Goal: Task Accomplishment & Management: Use online tool/utility

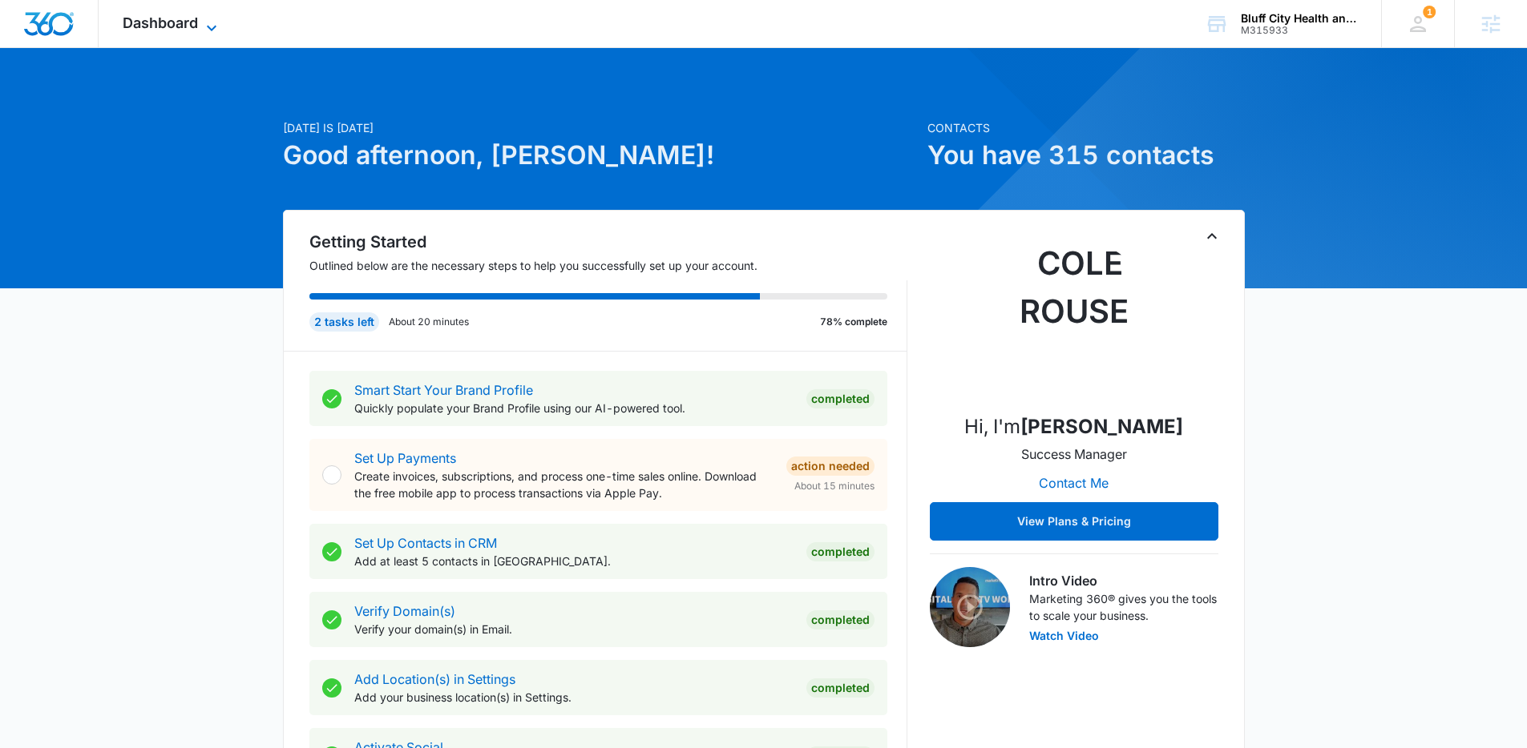
click at [205, 27] on icon at bounding box center [211, 27] width 19 height 19
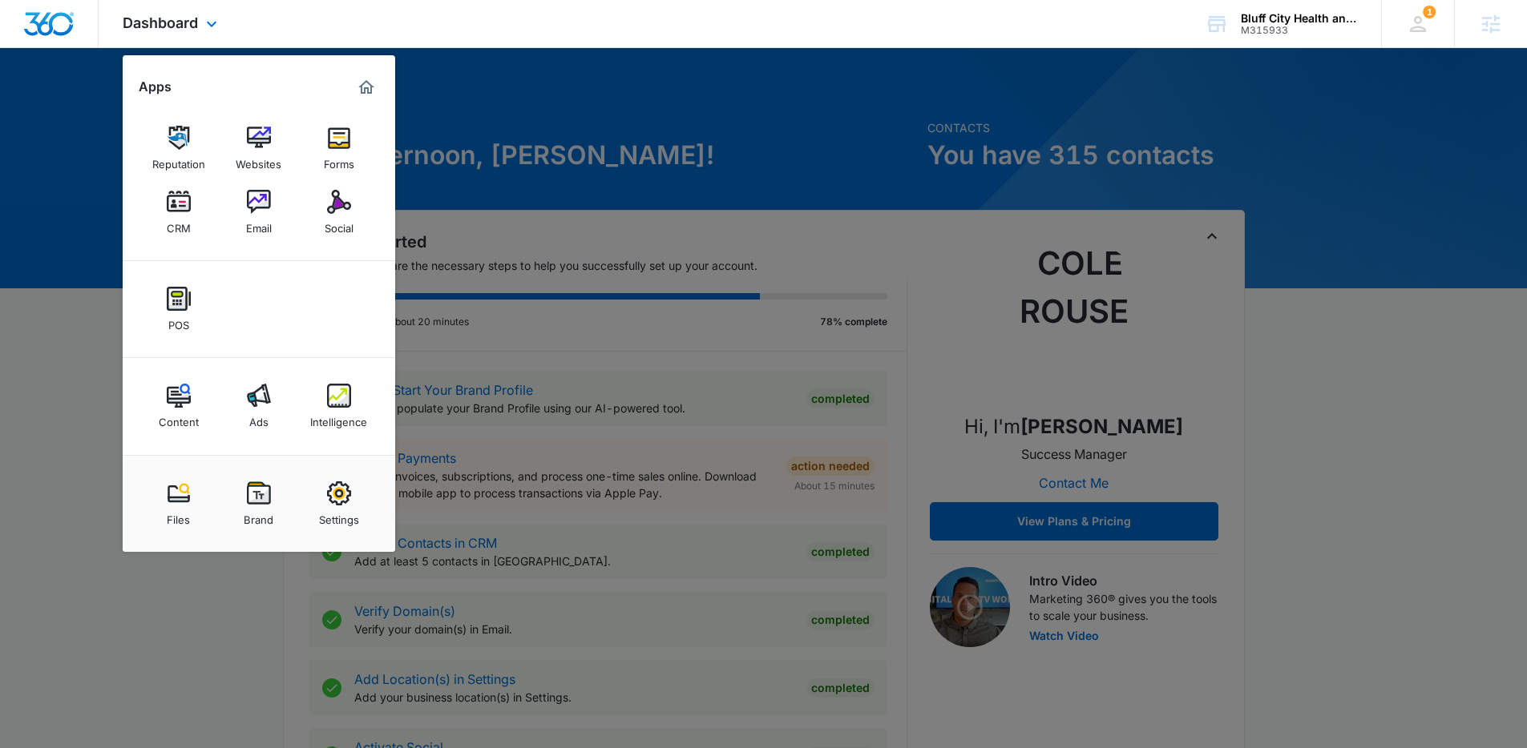
click at [294, 410] on div "Content Ads Intelligence" at bounding box center [259, 406] width 272 height 97
click at [349, 389] on img at bounding box center [339, 396] width 24 height 24
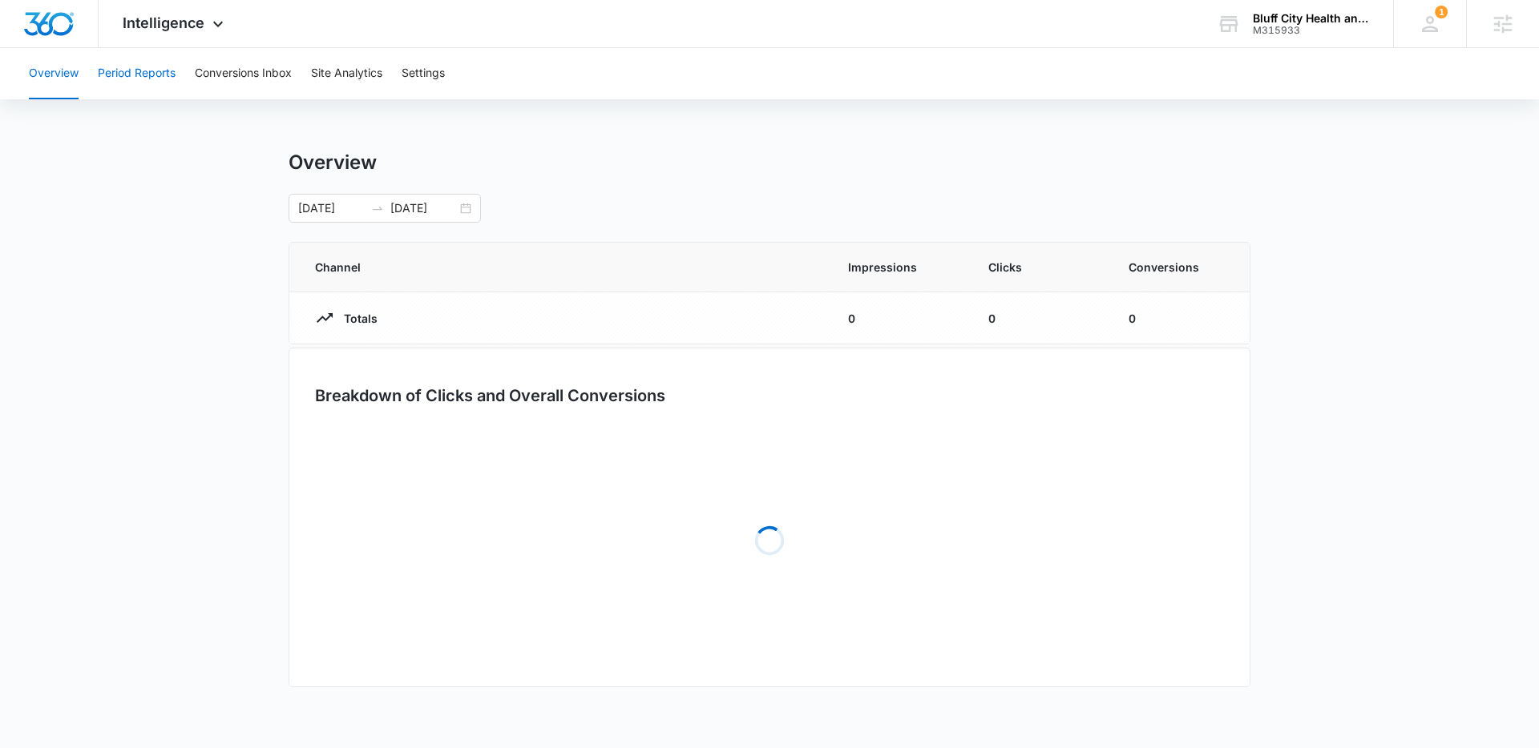
click at [156, 78] on button "Period Reports" at bounding box center [137, 73] width 78 height 51
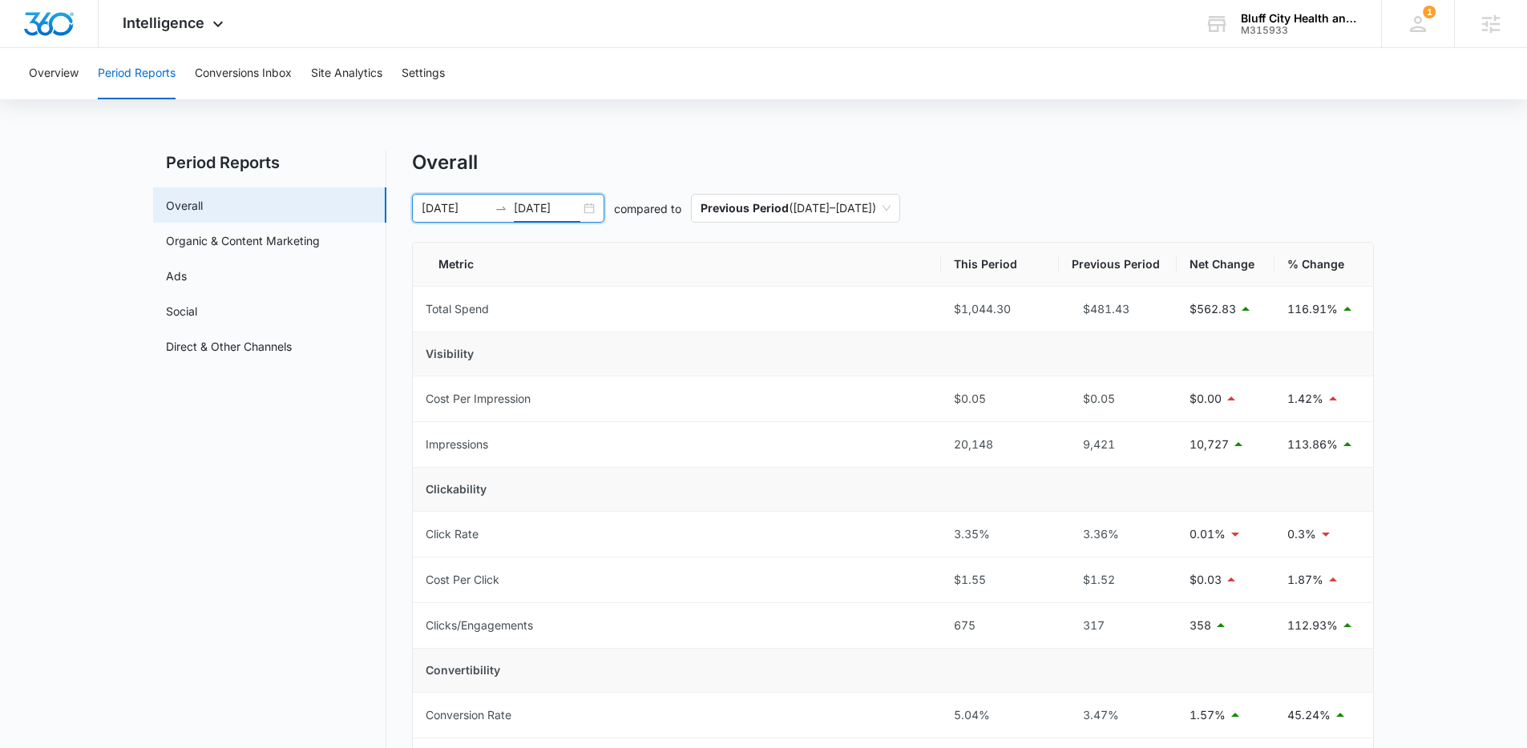
click at [549, 206] on input "09/15/2025" at bounding box center [547, 209] width 67 height 18
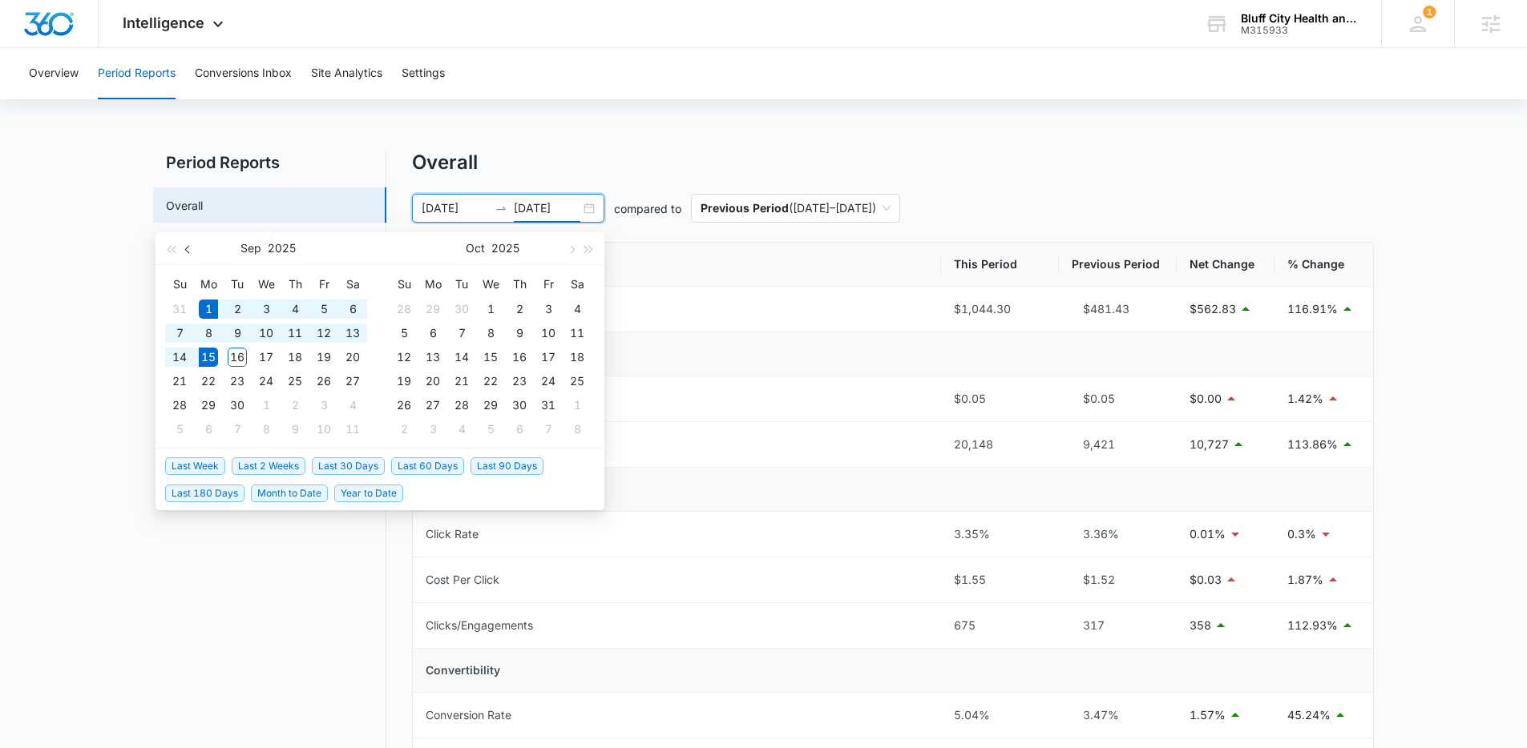
click at [191, 253] on button "button" at bounding box center [189, 248] width 18 height 32
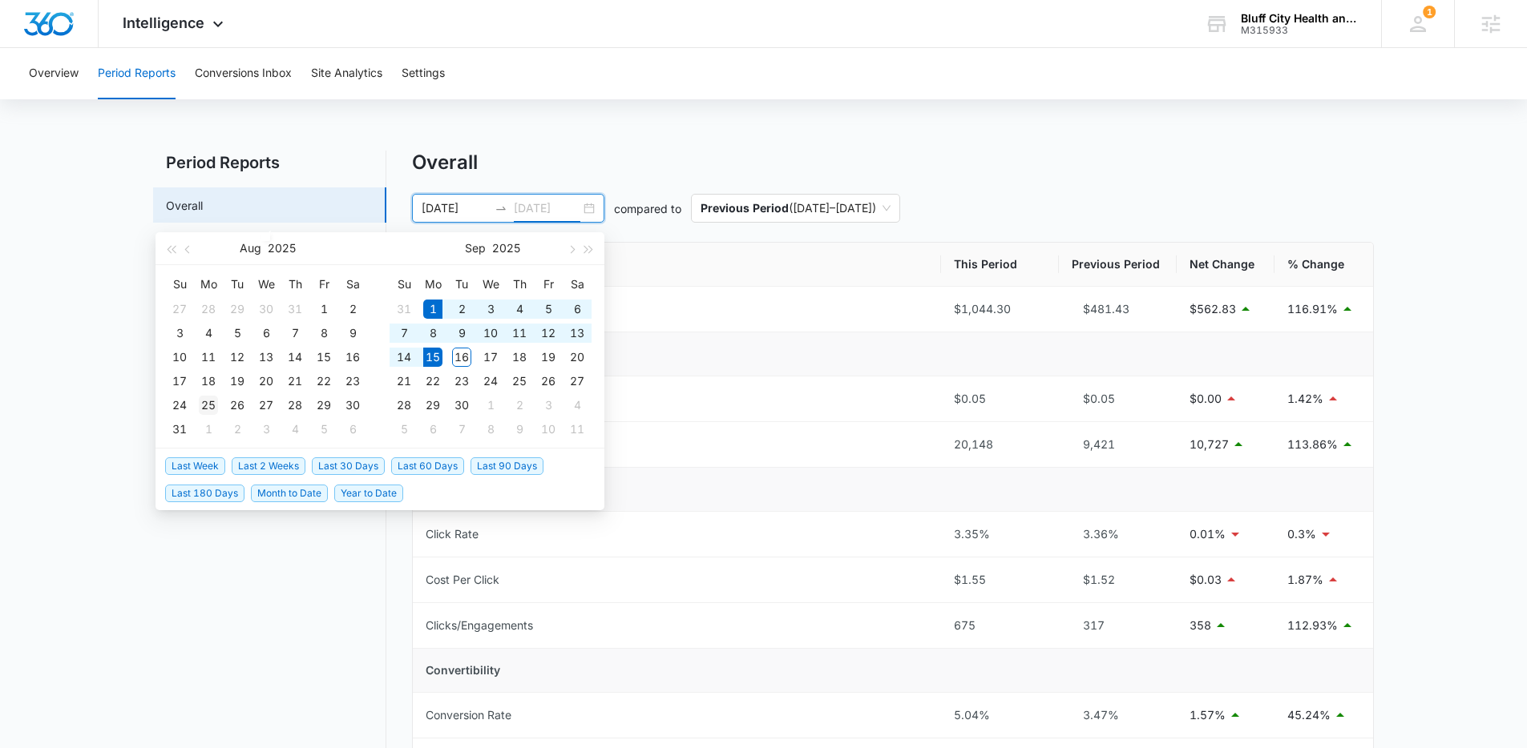
type input "08/25/2025"
click at [207, 407] on div "25" at bounding box center [208, 405] width 19 height 19
click at [519, 205] on input "08/25/2025" at bounding box center [547, 209] width 67 height 18
type input "08/25/2025"
click at [343, 458] on span "Last 30 Days" at bounding box center [348, 467] width 73 height 18
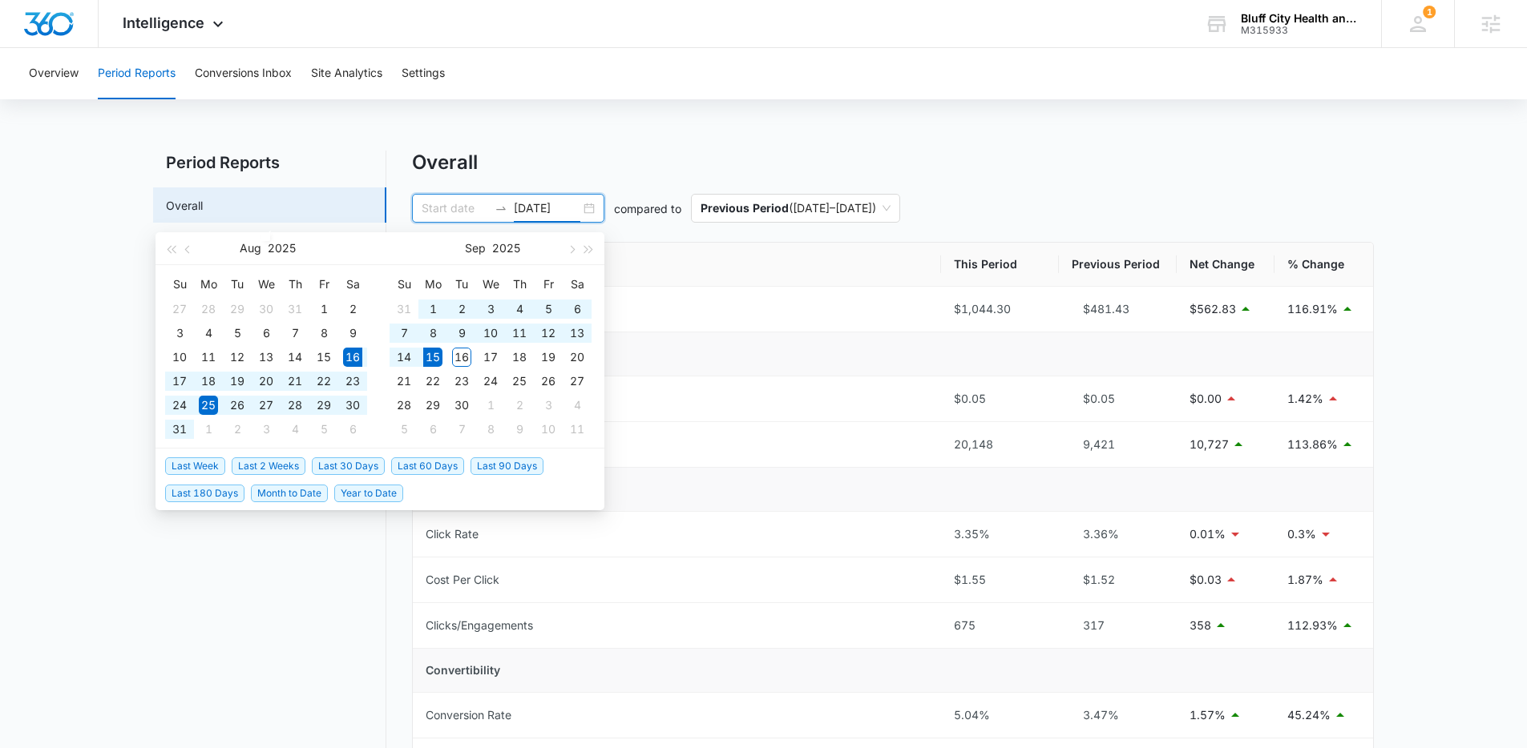
type input "08/16/2025"
type input "09/15/2025"
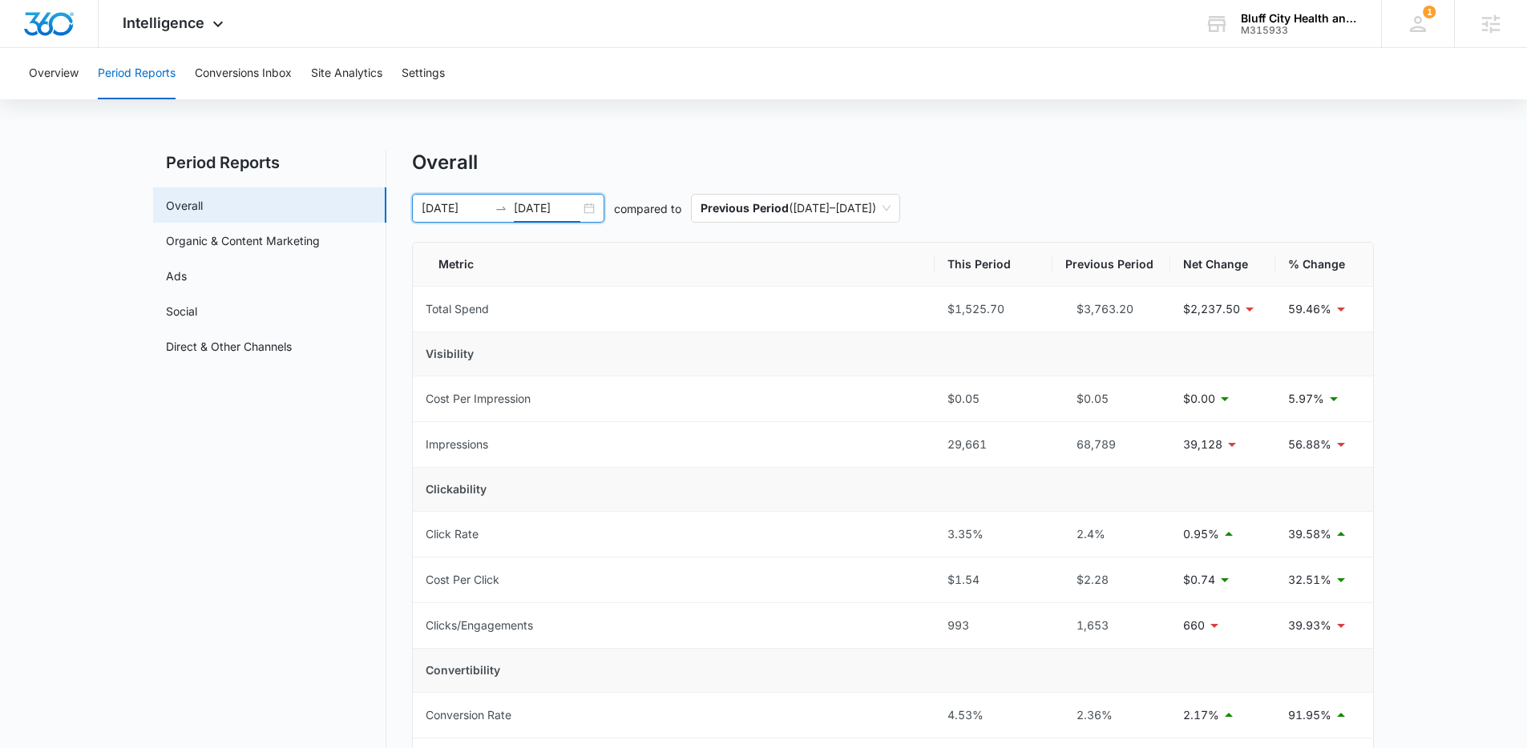
click at [450, 206] on input "08/16/2025" at bounding box center [455, 209] width 67 height 18
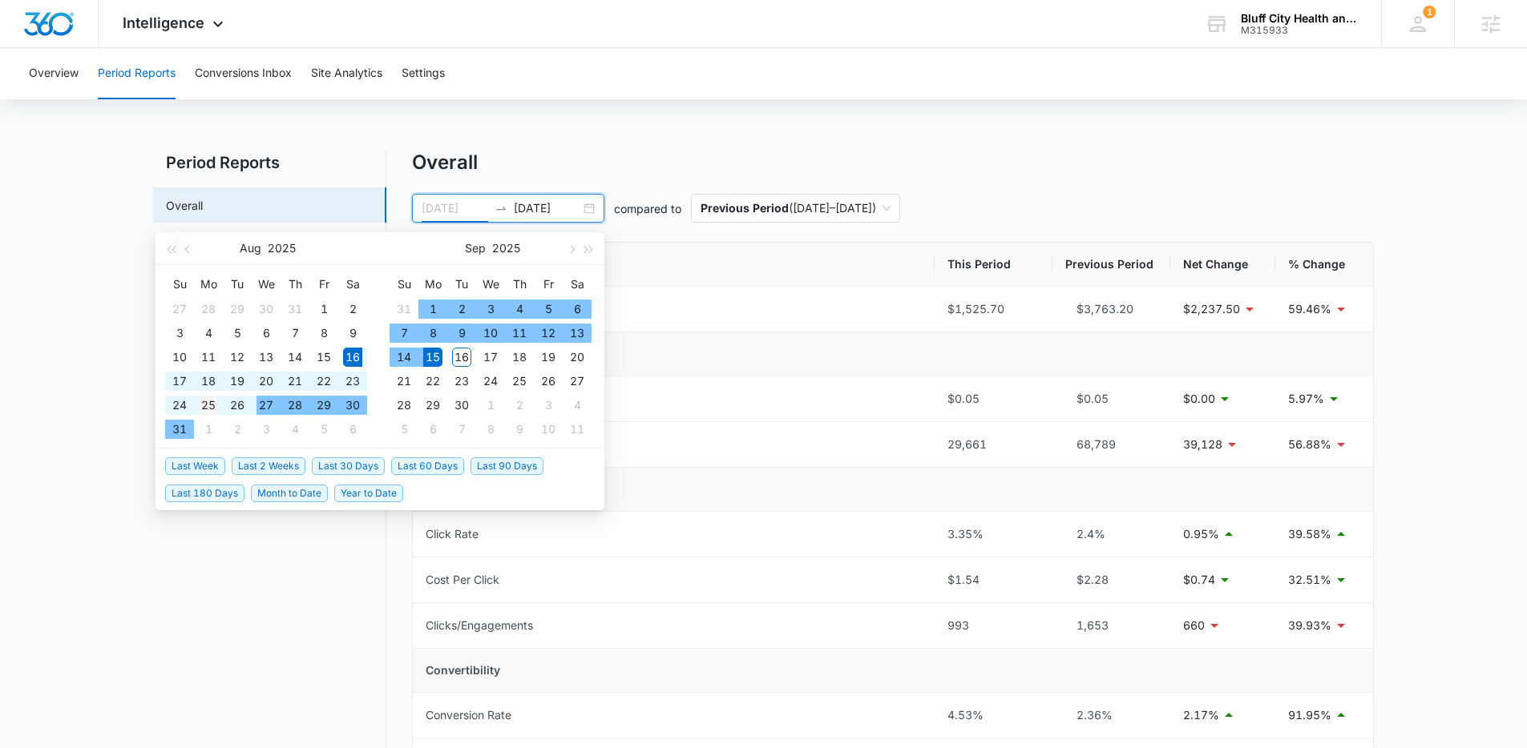
type input "08/25/2025"
click at [208, 408] on div "25" at bounding box center [208, 405] width 19 height 19
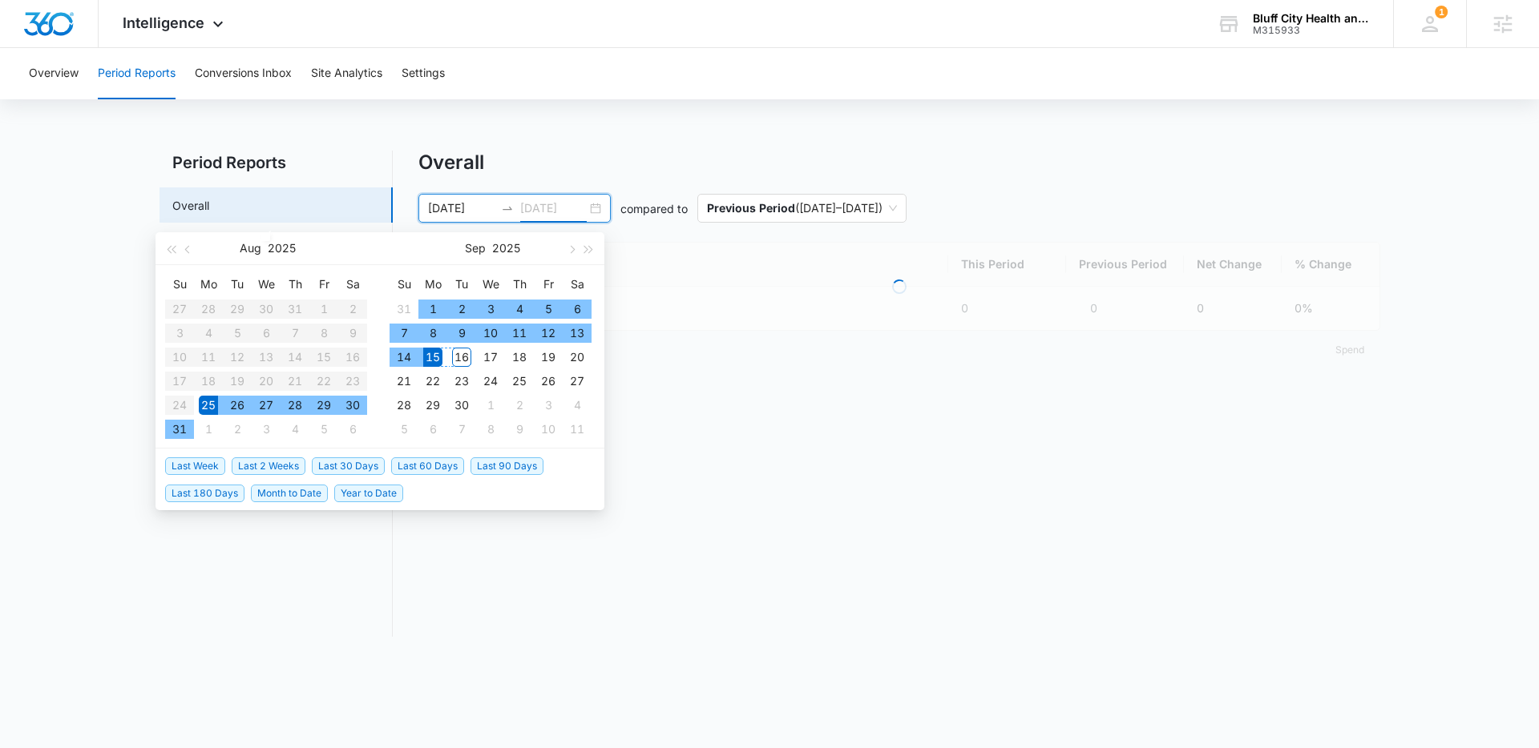
type input "09/15/2025"
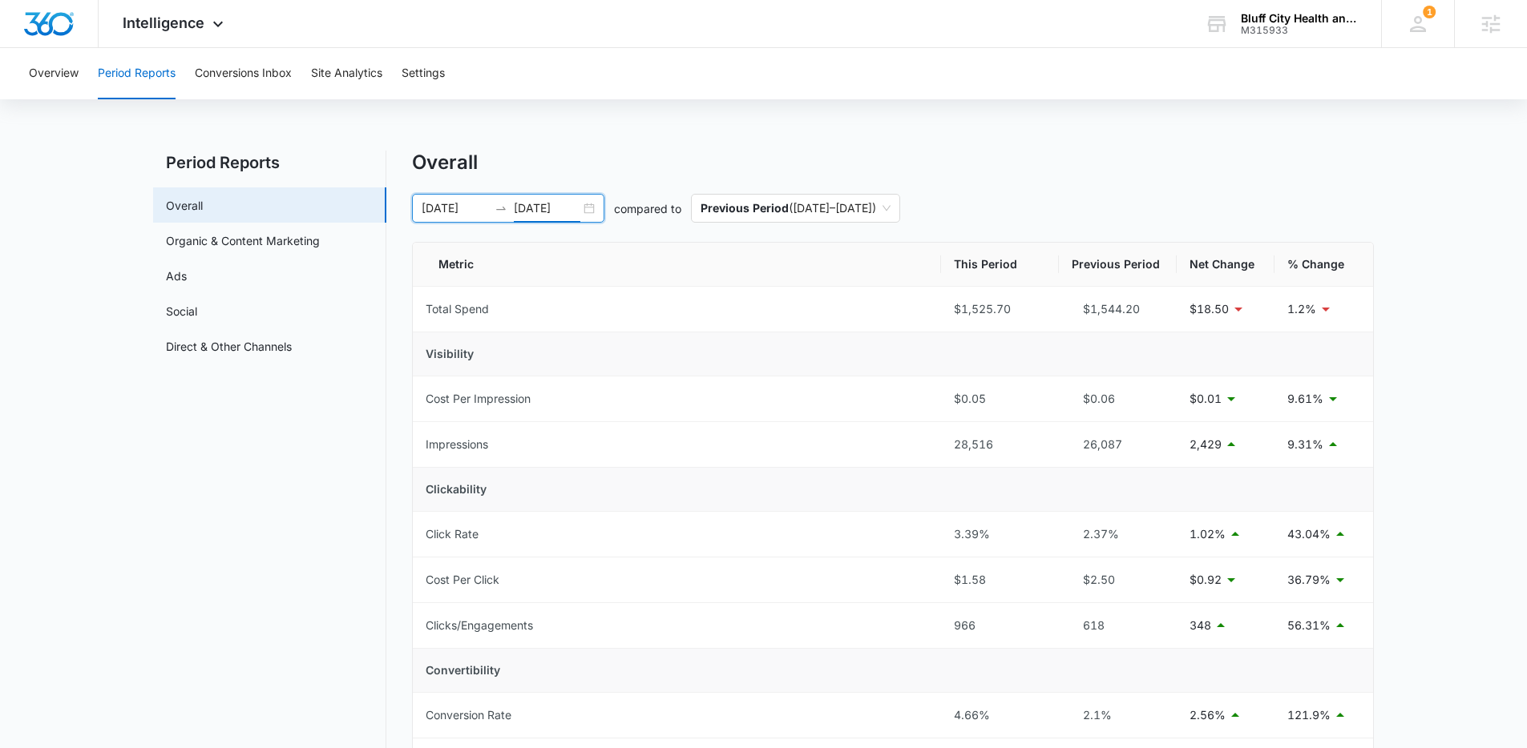
click at [579, 170] on div "Overall" at bounding box center [893, 163] width 962 height 24
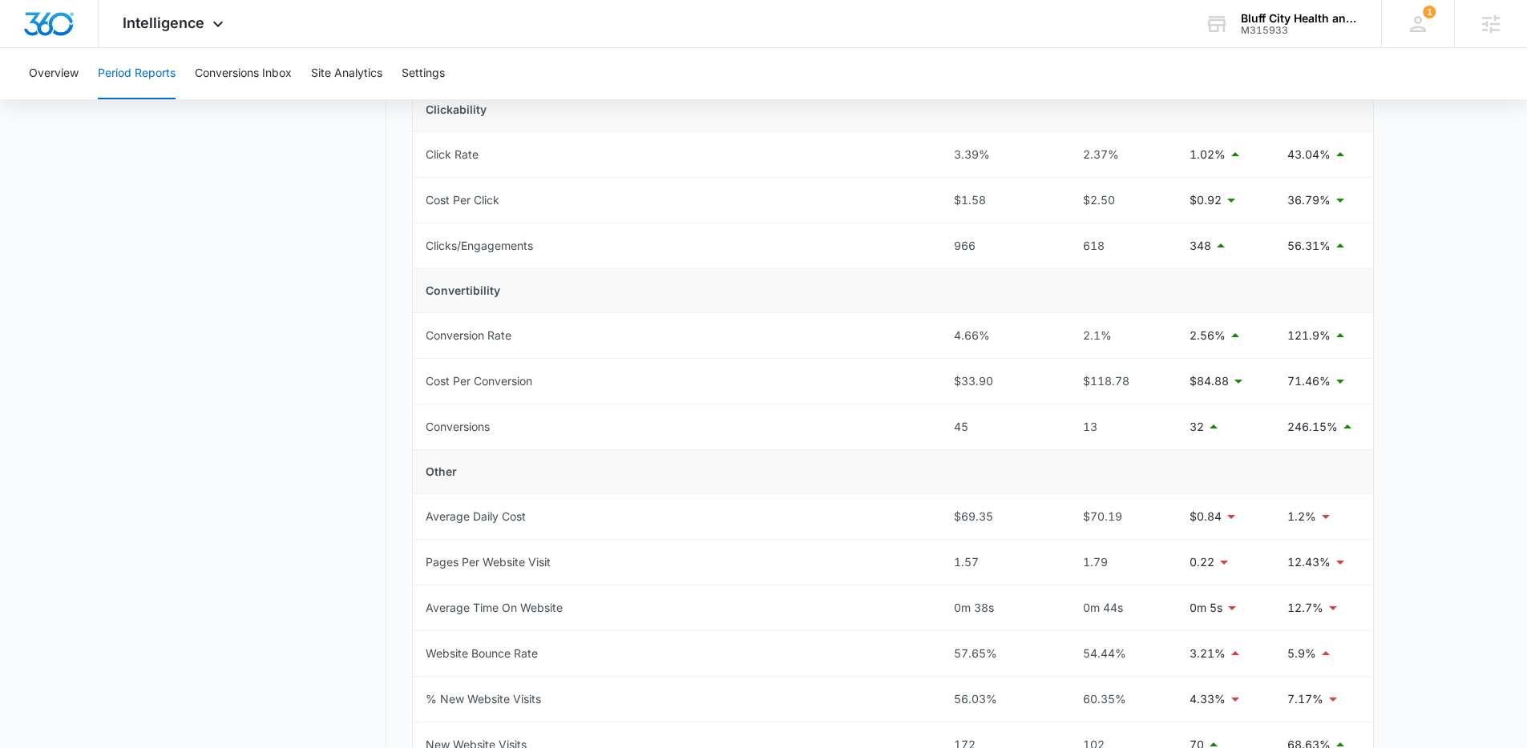
scroll to position [656, 0]
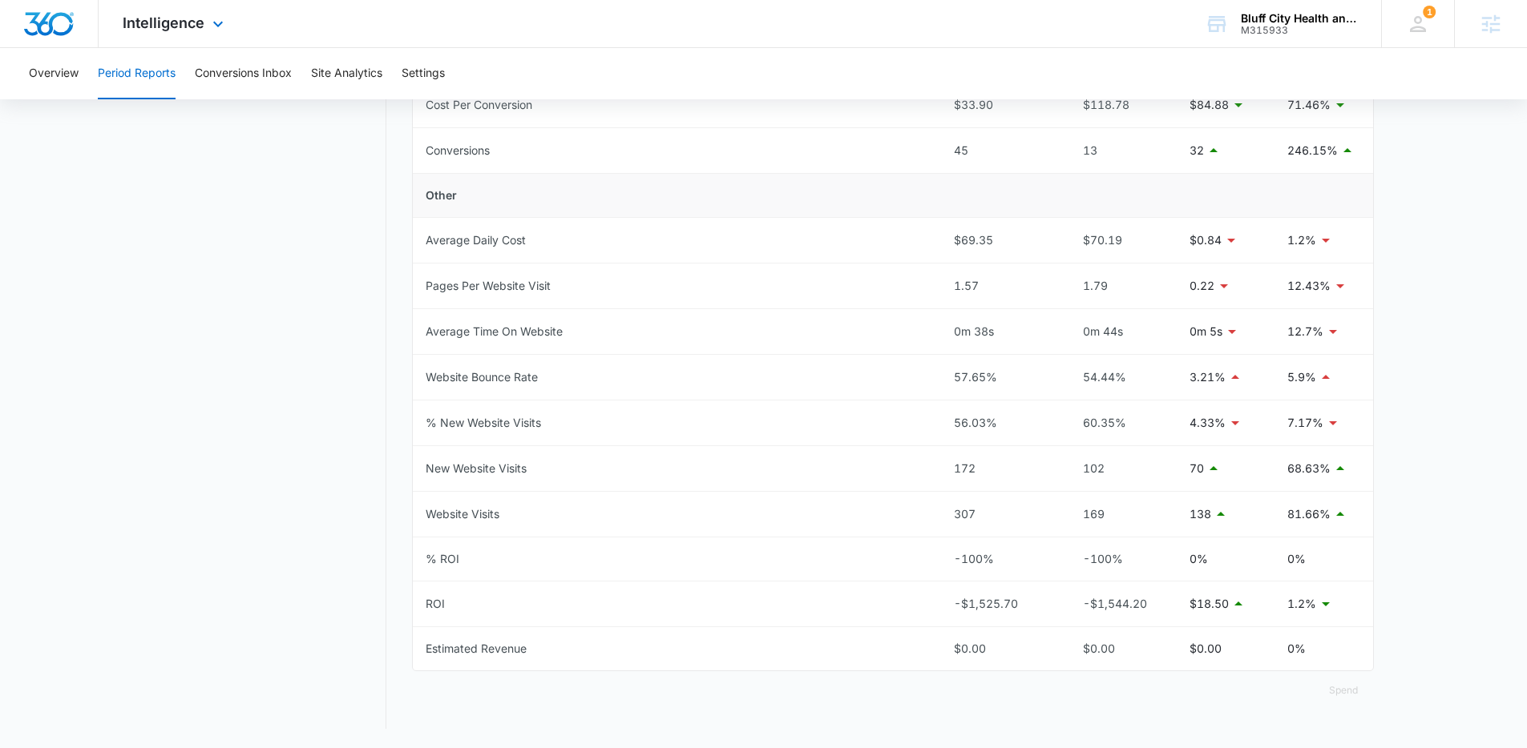
click at [149, 33] on div "Intelligence Apps Reputation Websites Forms CRM Email Social POS Content Ads In…" at bounding box center [175, 23] width 153 height 47
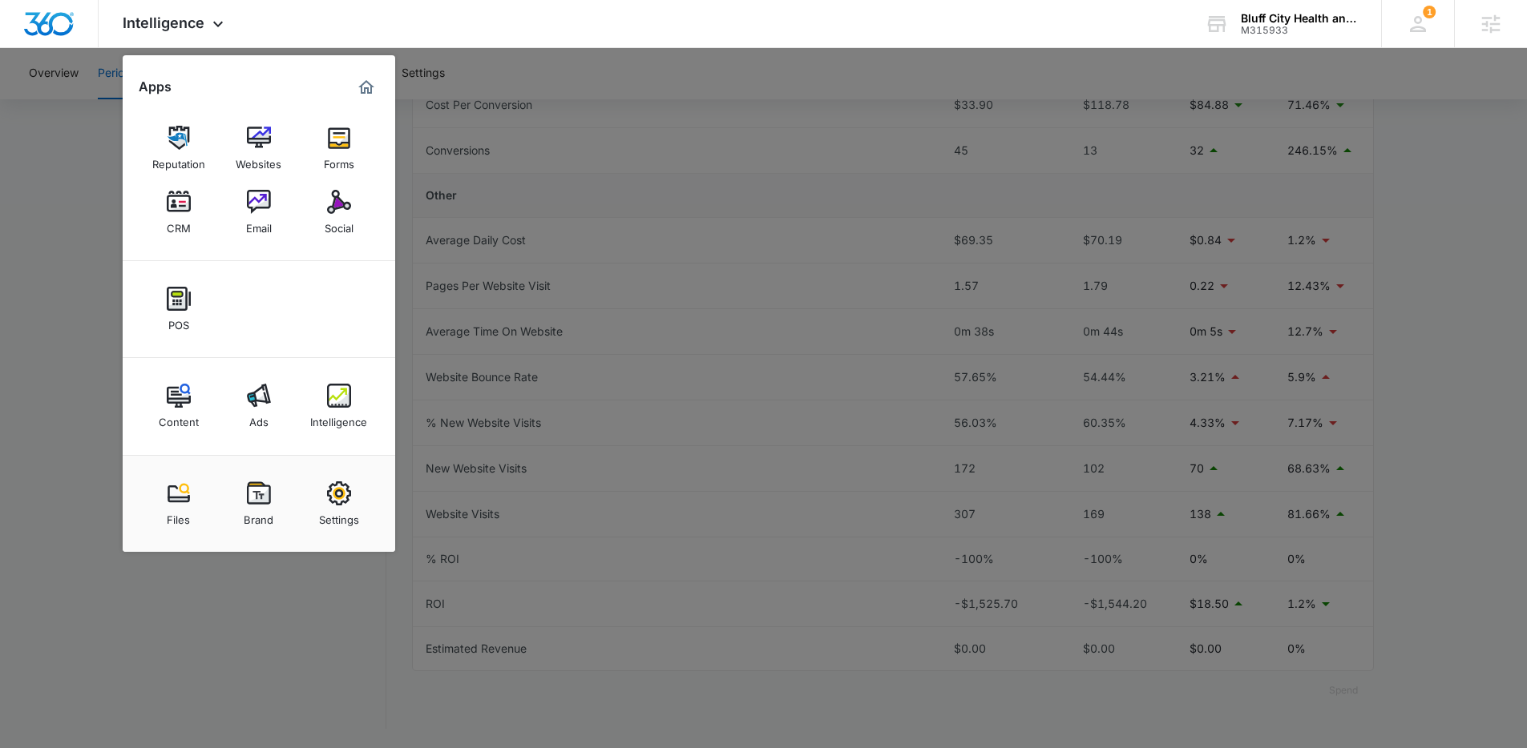
click at [567, 212] on div at bounding box center [763, 374] width 1527 height 748
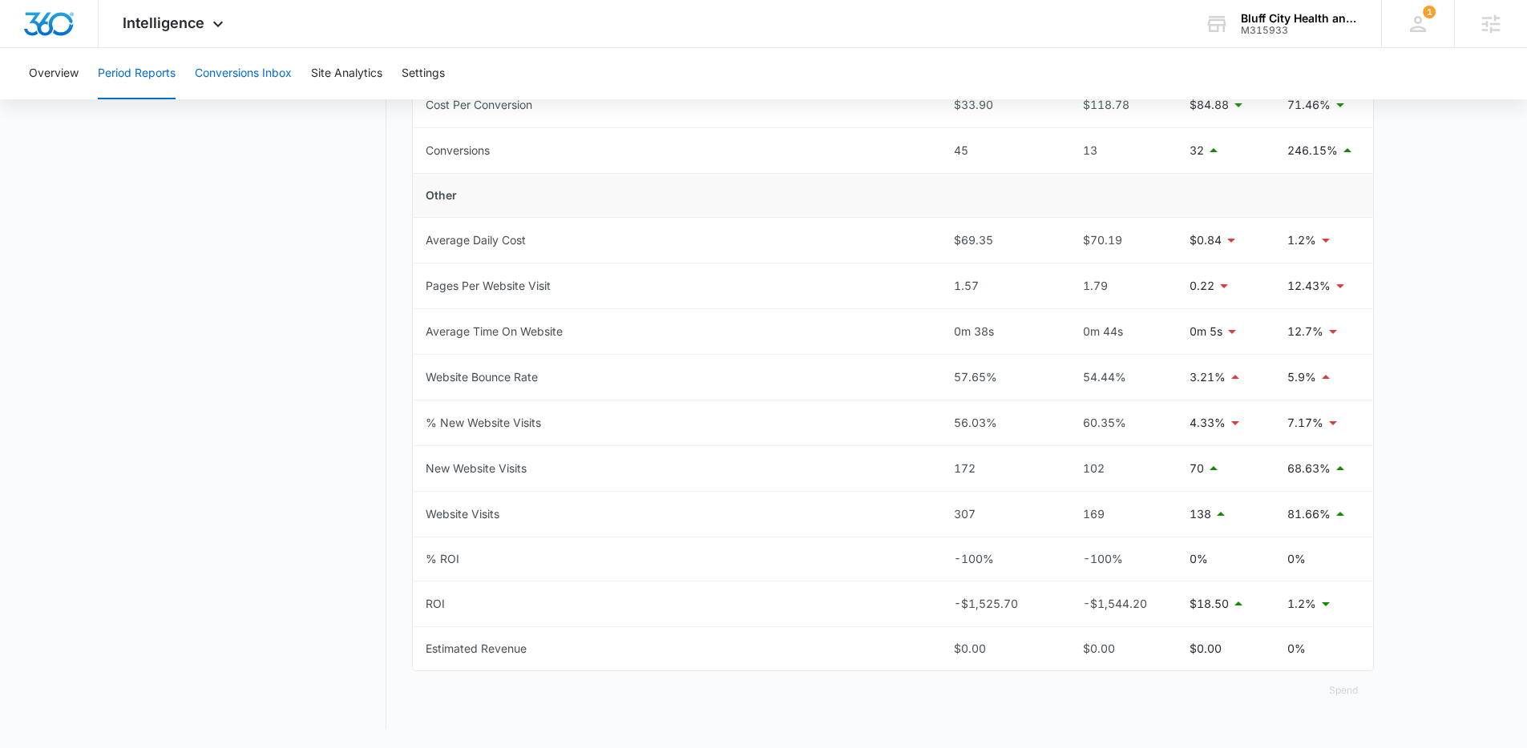
click at [263, 78] on button "Conversions Inbox" at bounding box center [243, 73] width 97 height 51
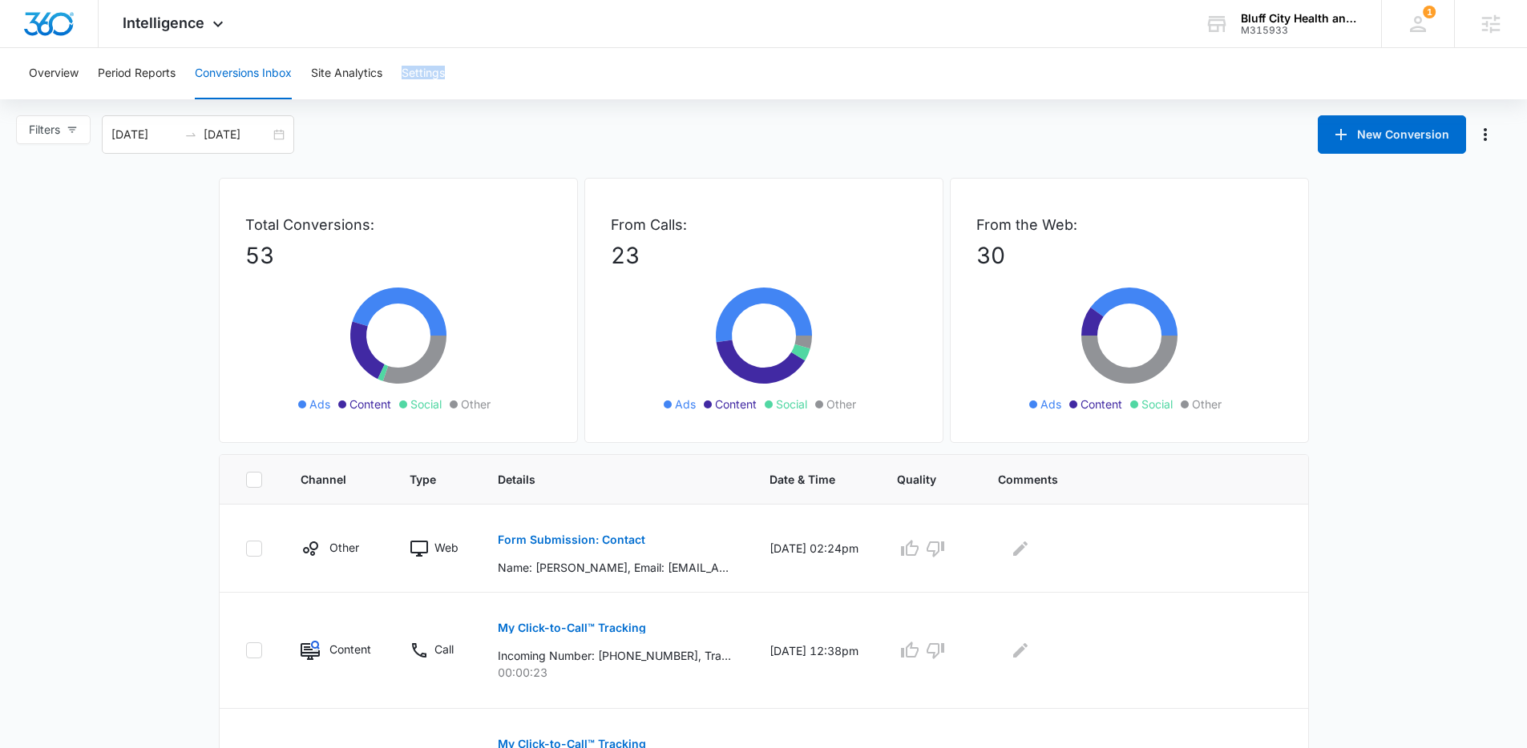
drag, startPoint x: 486, startPoint y: 83, endPoint x: 466, endPoint y: 65, distance: 27.3
click at [465, 65] on div "Overview Period Reports Conversions Inbox Site Analytics Settings" at bounding box center [763, 73] width 1488 height 51
click at [466, 65] on div "Overview Period Reports Conversions Inbox Site Analytics Settings" at bounding box center [763, 73] width 1488 height 51
drag, startPoint x: 274, startPoint y: 256, endPoint x: 237, endPoint y: 255, distance: 36.9
click at [237, 255] on div "Total Conversions: 53 Ads Content Social Other" at bounding box center [398, 310] width 359 height 265
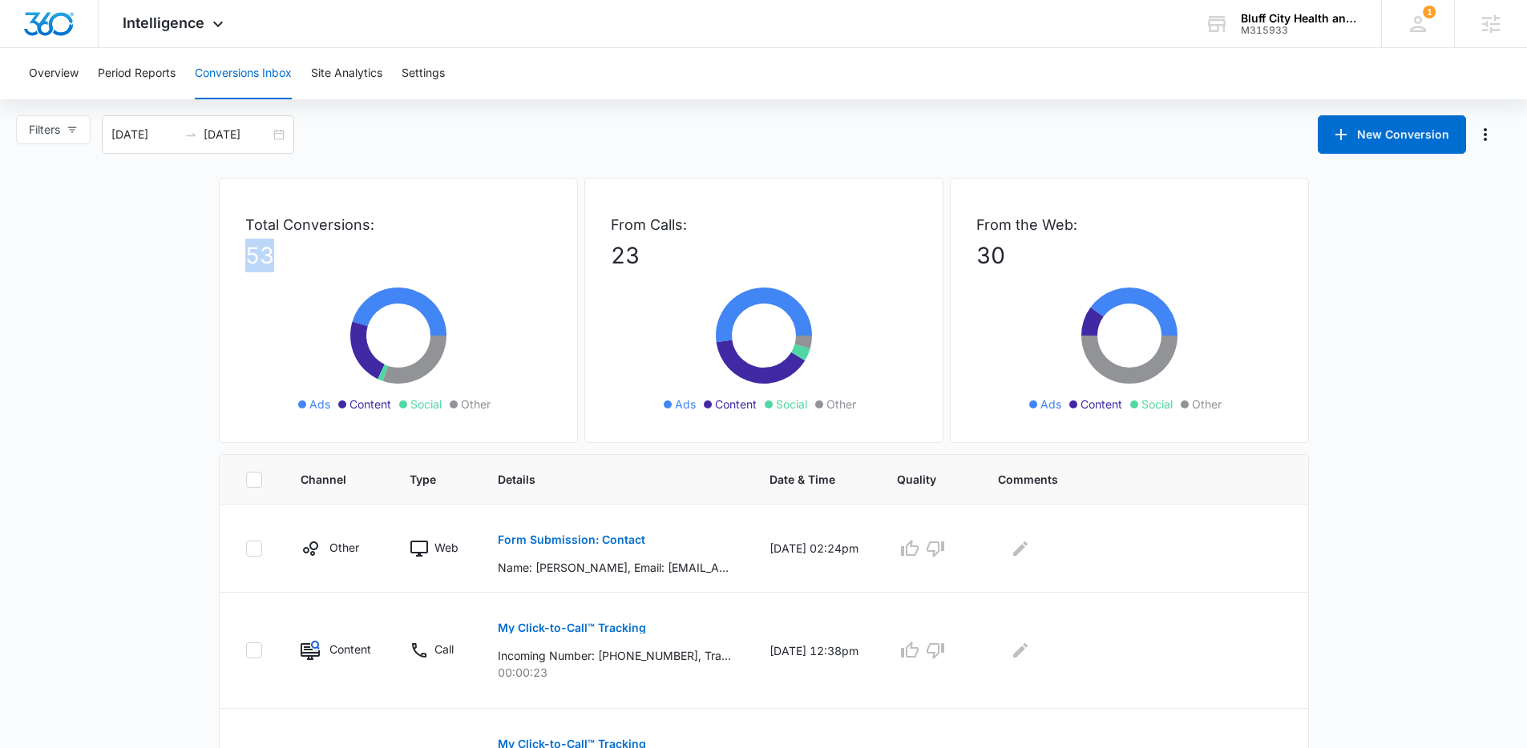
click at [237, 255] on div "Total Conversions: 53 Ads Content Social Other" at bounding box center [398, 310] width 359 height 265
drag, startPoint x: 237, startPoint y: 255, endPoint x: 282, endPoint y: 254, distance: 44.9
click at [272, 255] on div "Total Conversions: 53 Ads Content Social Other" at bounding box center [398, 310] width 359 height 265
click at [304, 254] on p "53" at bounding box center [398, 256] width 306 height 34
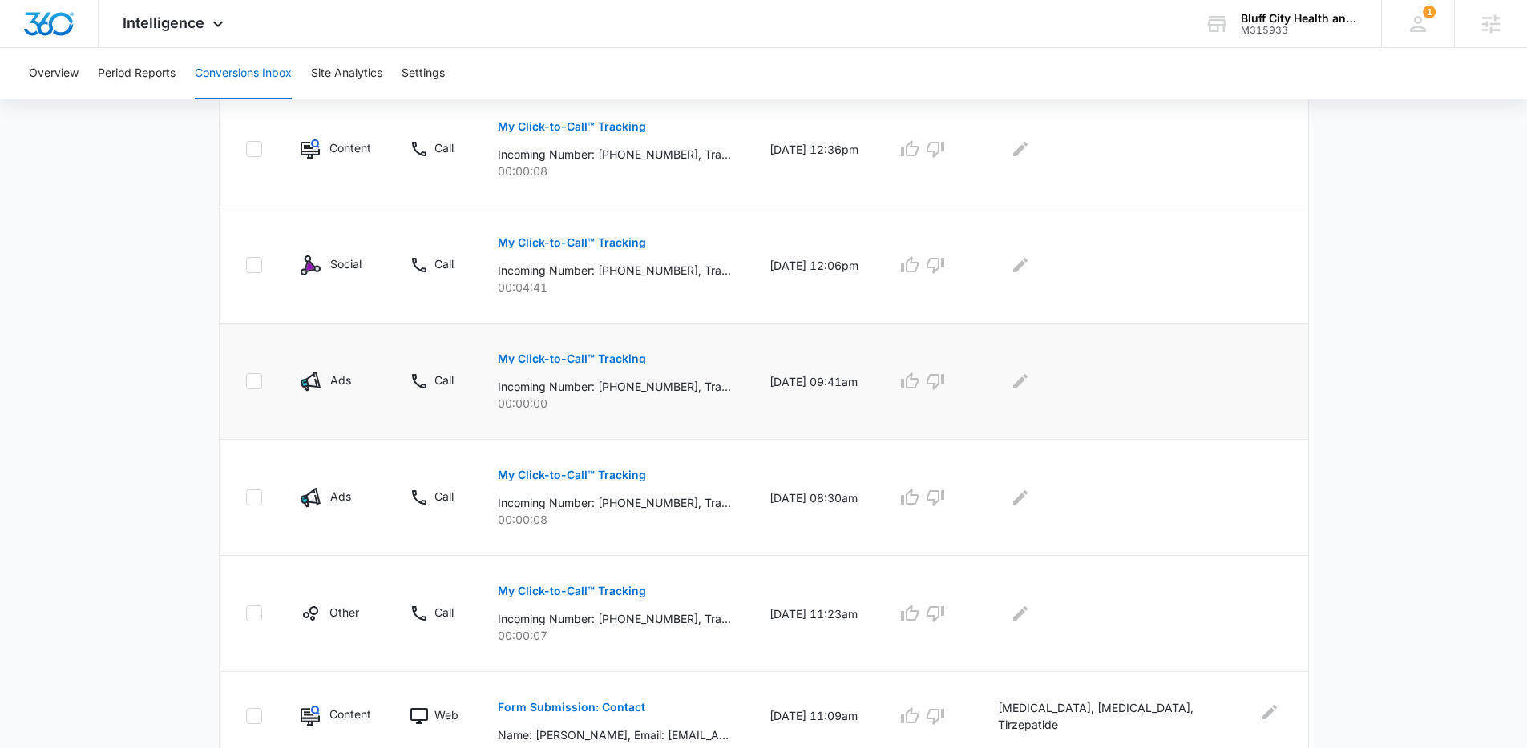
scroll to position [515, 0]
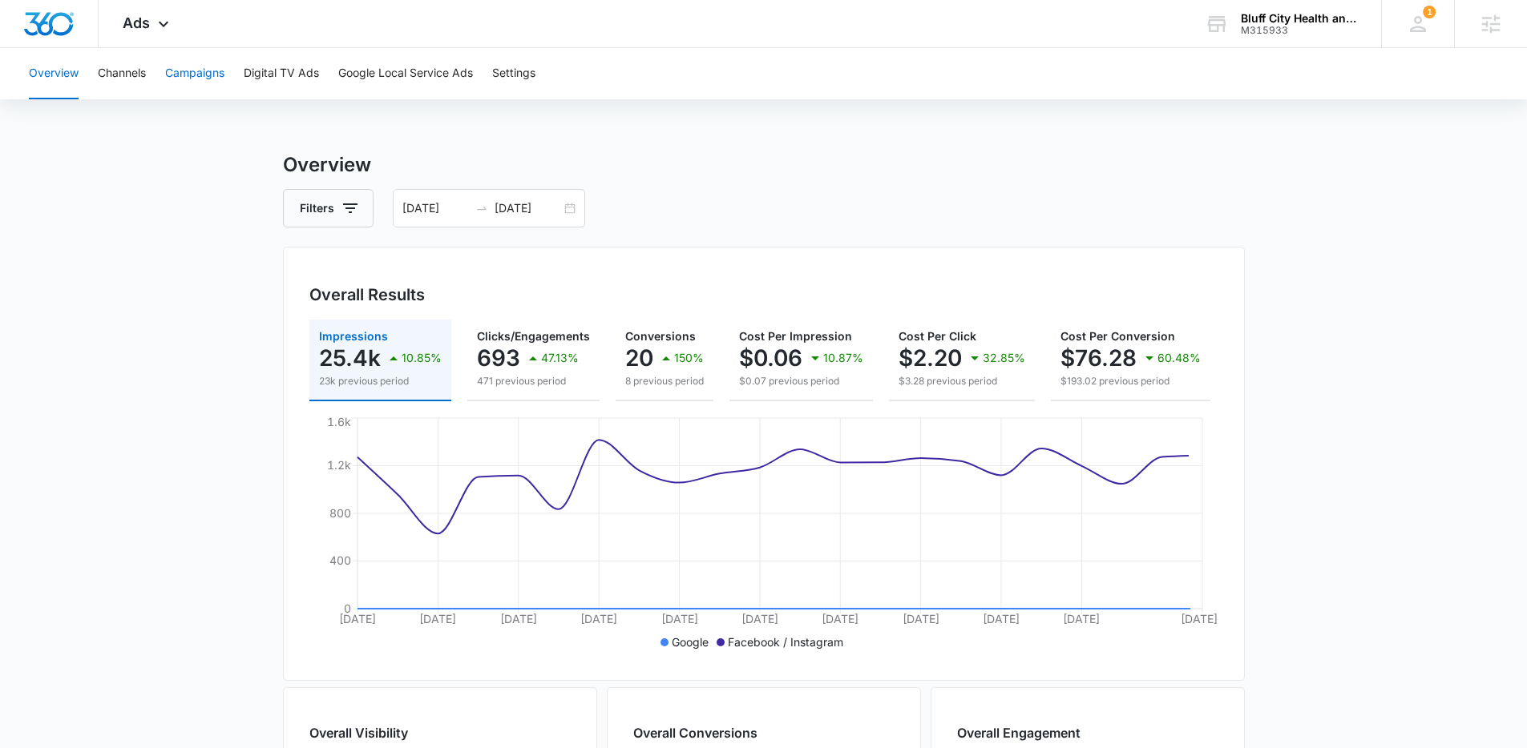
click at [204, 73] on button "Campaigns" at bounding box center [194, 73] width 59 height 51
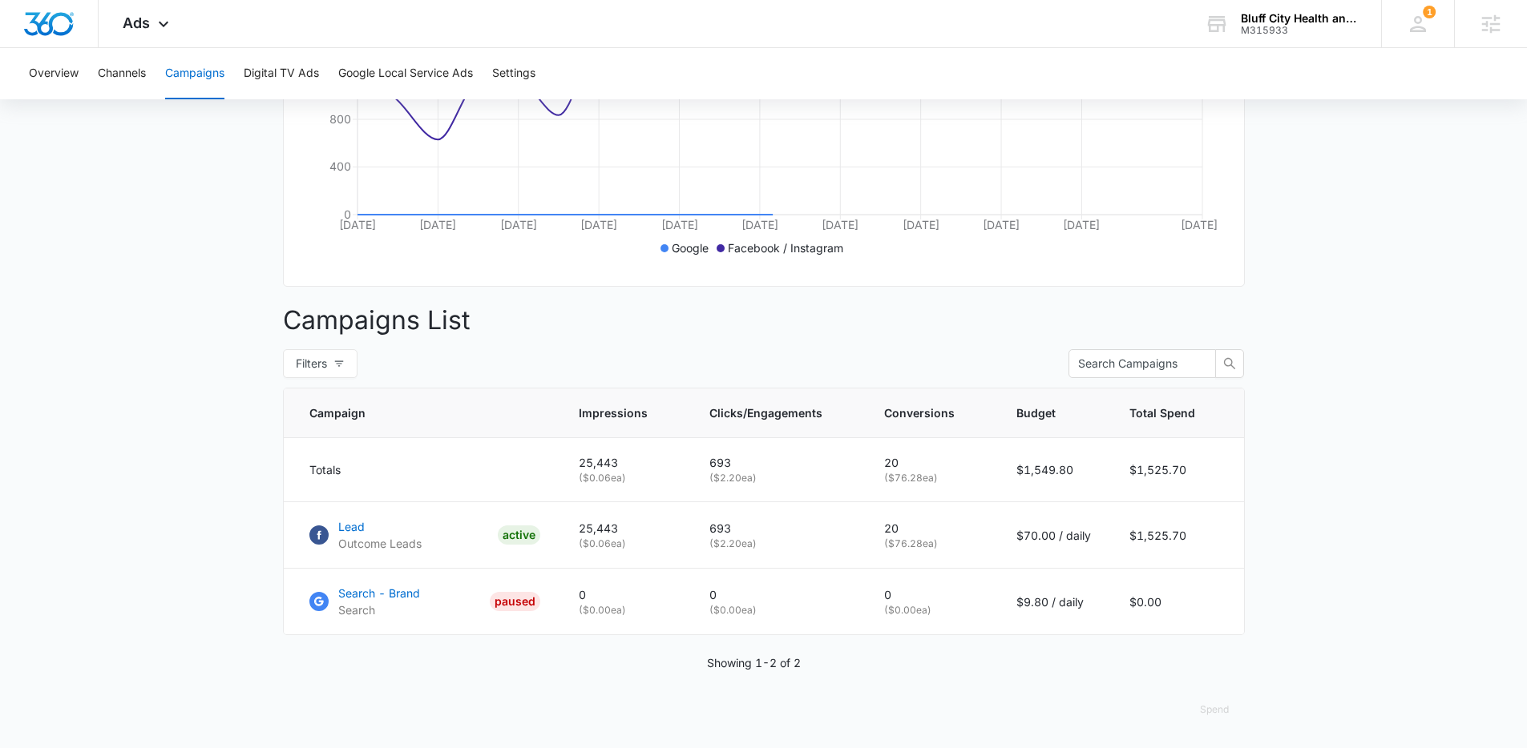
scroll to position [406, 0]
click at [259, 482] on main "Campaigns Filters 08/25/2025 09/15/2025 Overall Results Impressions 25.4k 10.85…" at bounding box center [763, 252] width 1527 height 992
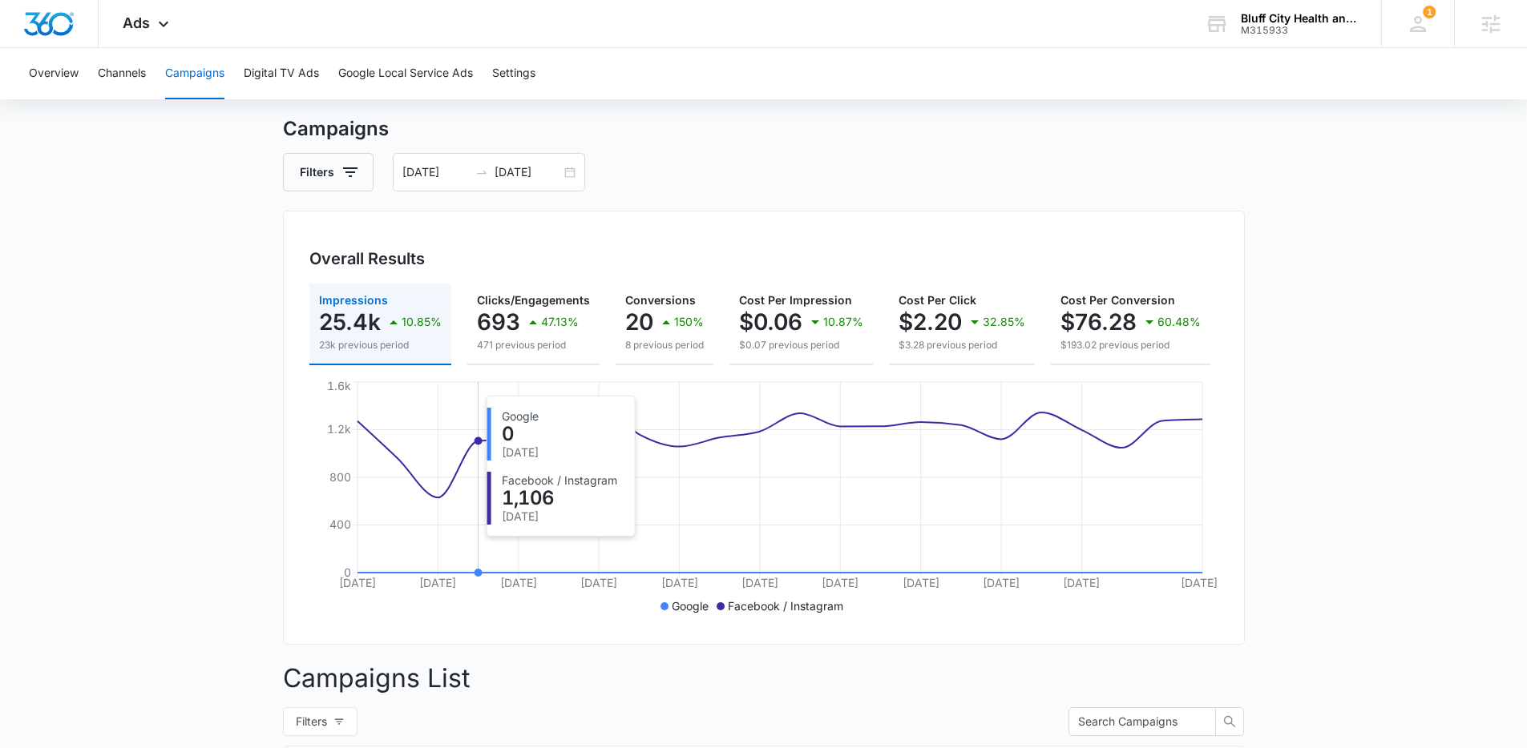
scroll to position [33, 0]
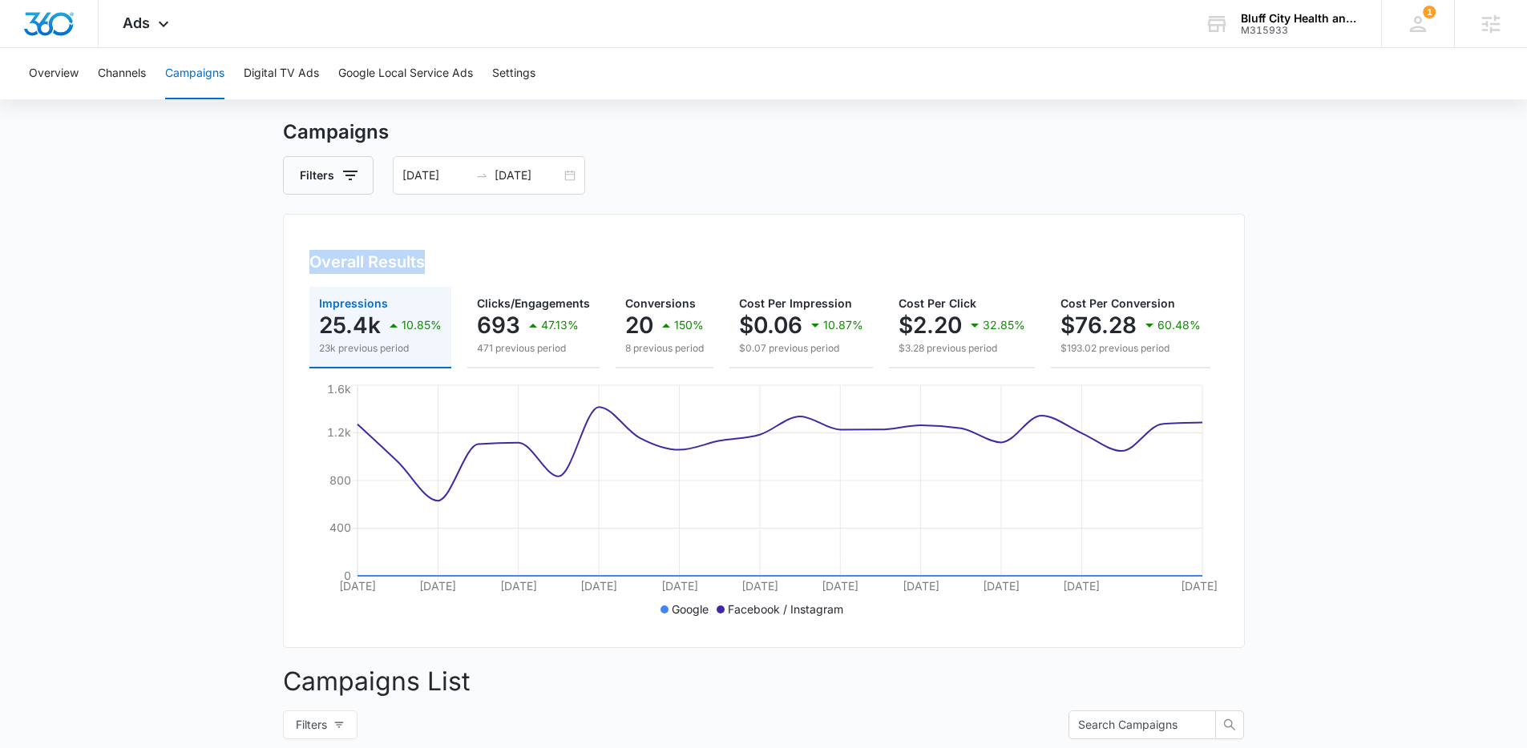
drag, startPoint x: 430, startPoint y: 265, endPoint x: 313, endPoint y: 265, distance: 117.8
click at [313, 265] on div "Overall Results" at bounding box center [763, 262] width 909 height 24
click at [313, 265] on h3 "Overall Results" at bounding box center [366, 262] width 115 height 24
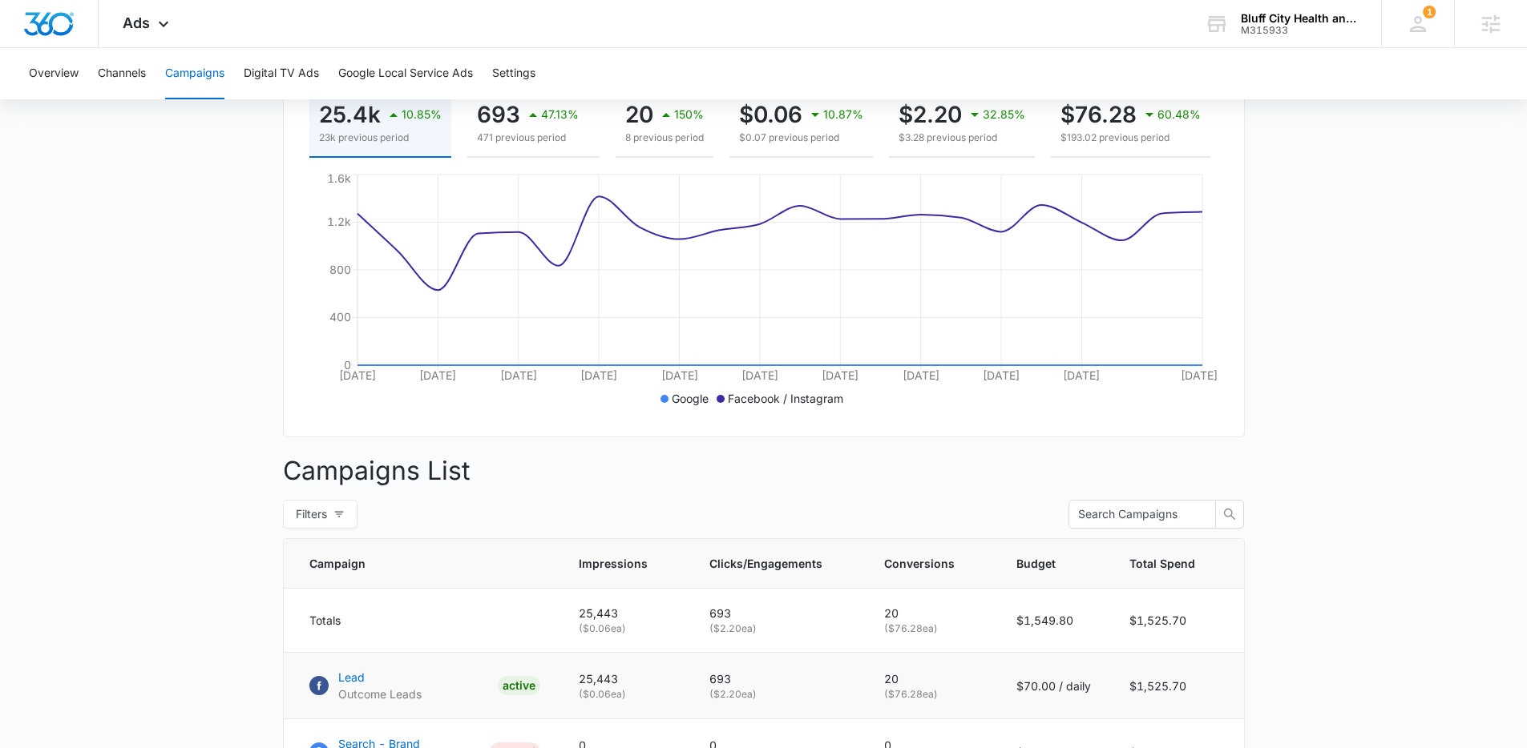
scroll to position [50, 0]
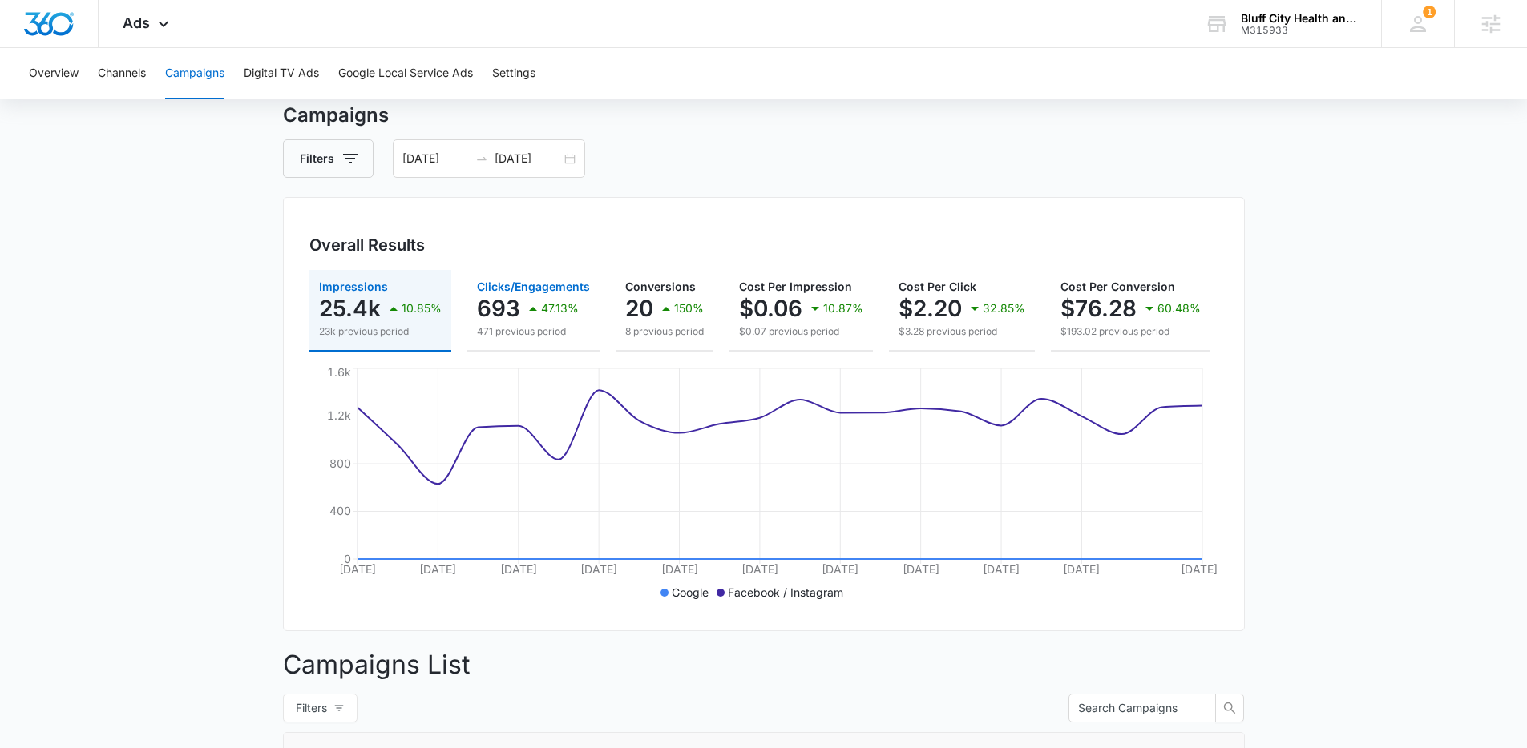
click at [490, 341] on button "Clicks/Engagements 693 47.13% 471 previous period" at bounding box center [533, 311] width 132 height 82
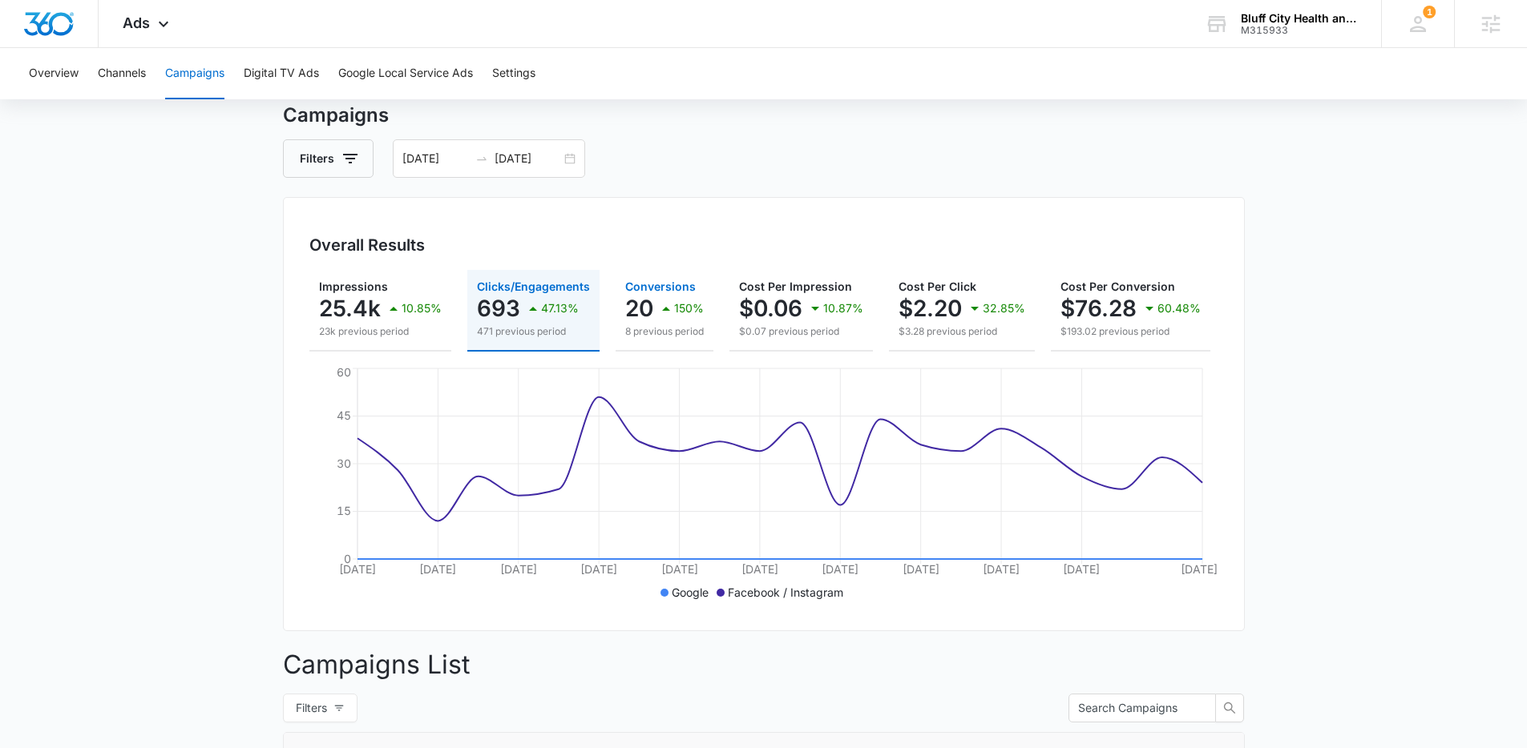
click at [656, 340] on button "Conversions 20 150% 8 previous period" at bounding box center [664, 311] width 98 height 82
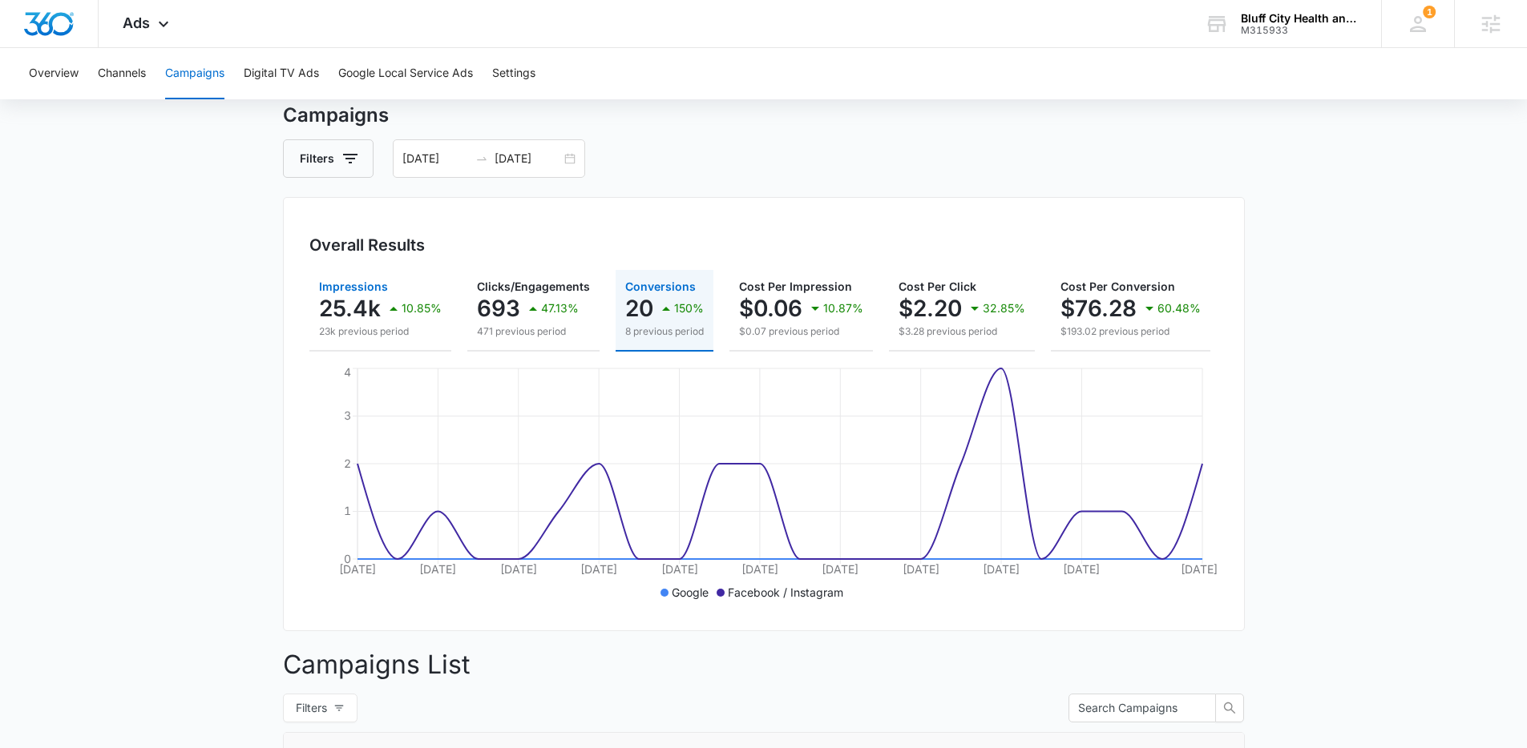
click at [393, 329] on p "23k previous period" at bounding box center [380, 332] width 123 height 14
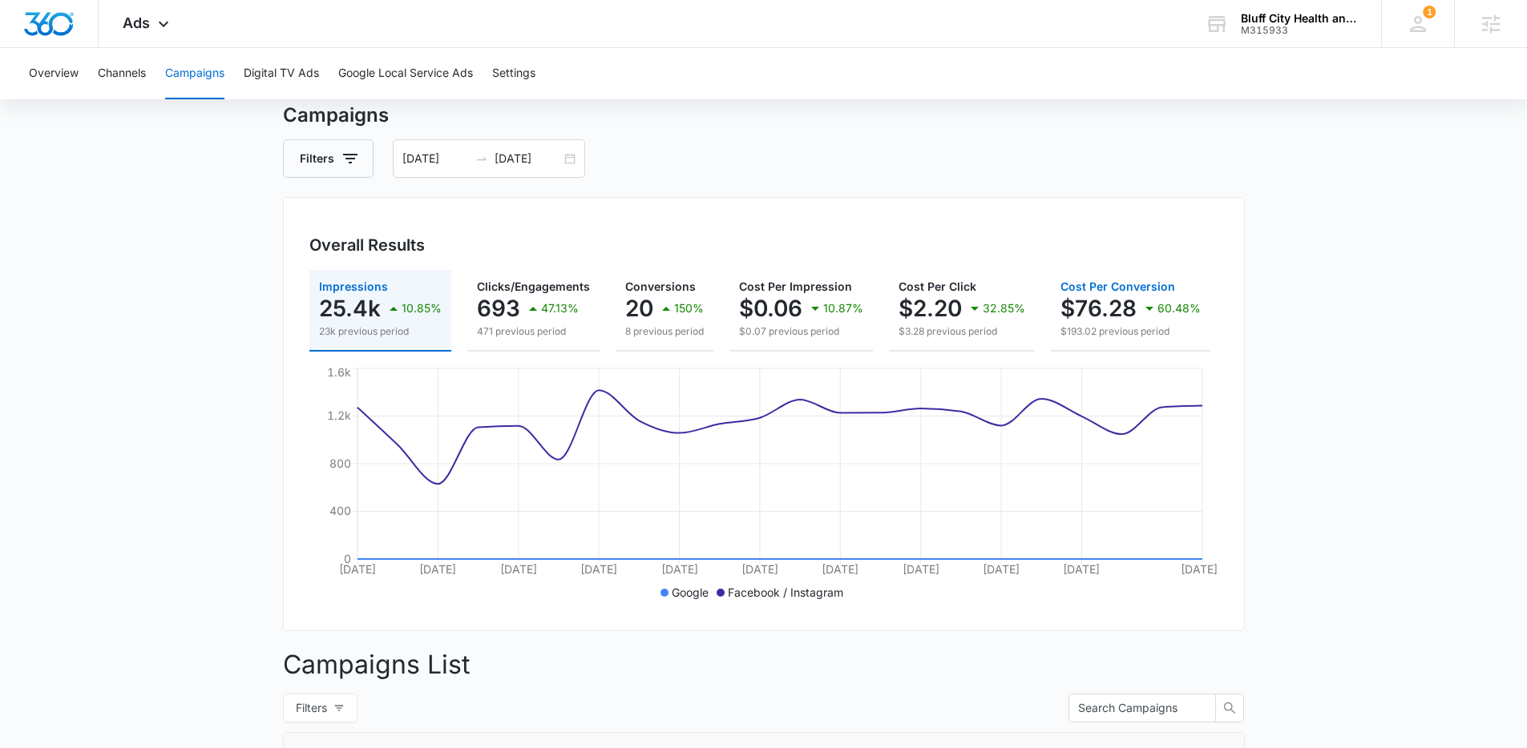
click at [1120, 321] on p "$76.28" at bounding box center [1098, 309] width 76 height 26
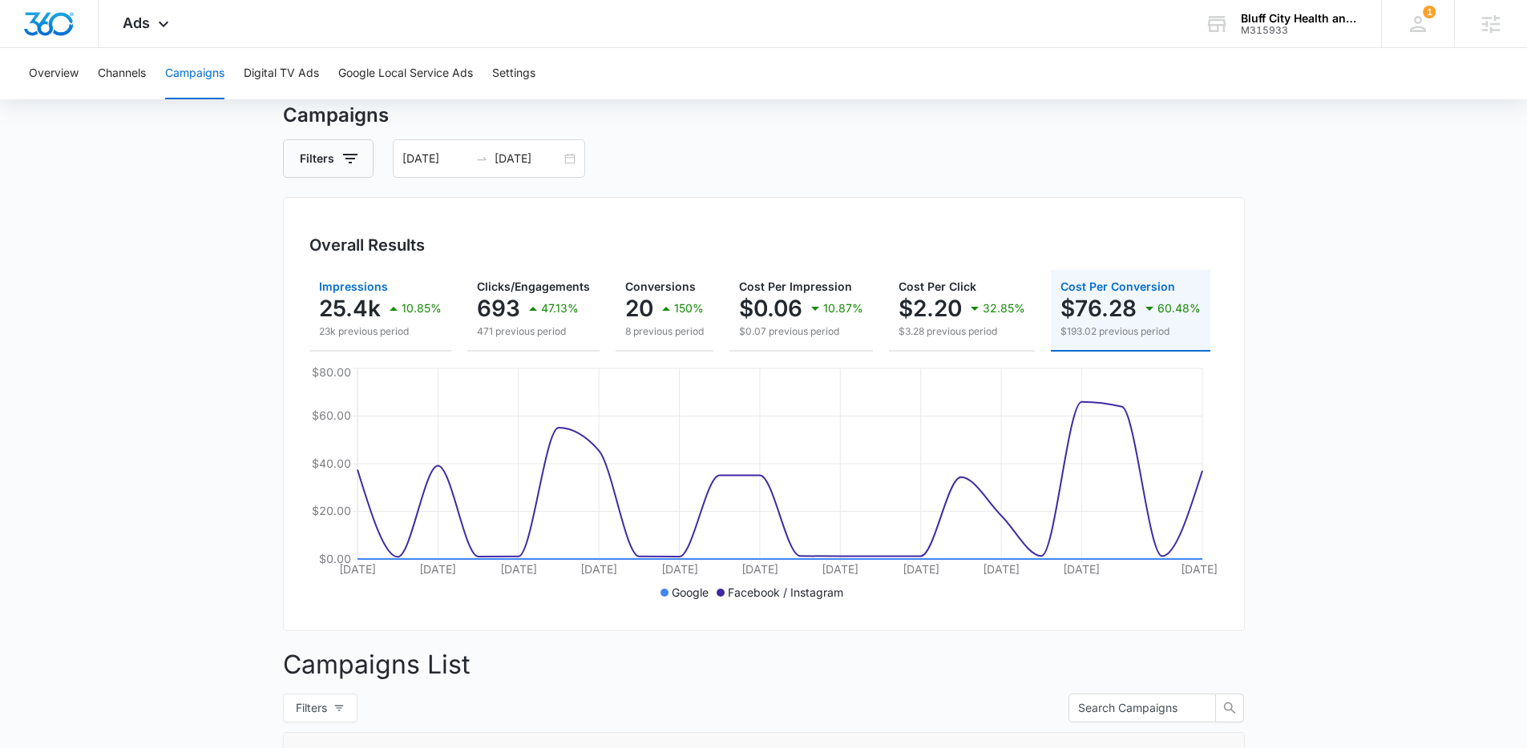
click at [353, 330] on p "23k previous period" at bounding box center [380, 332] width 123 height 14
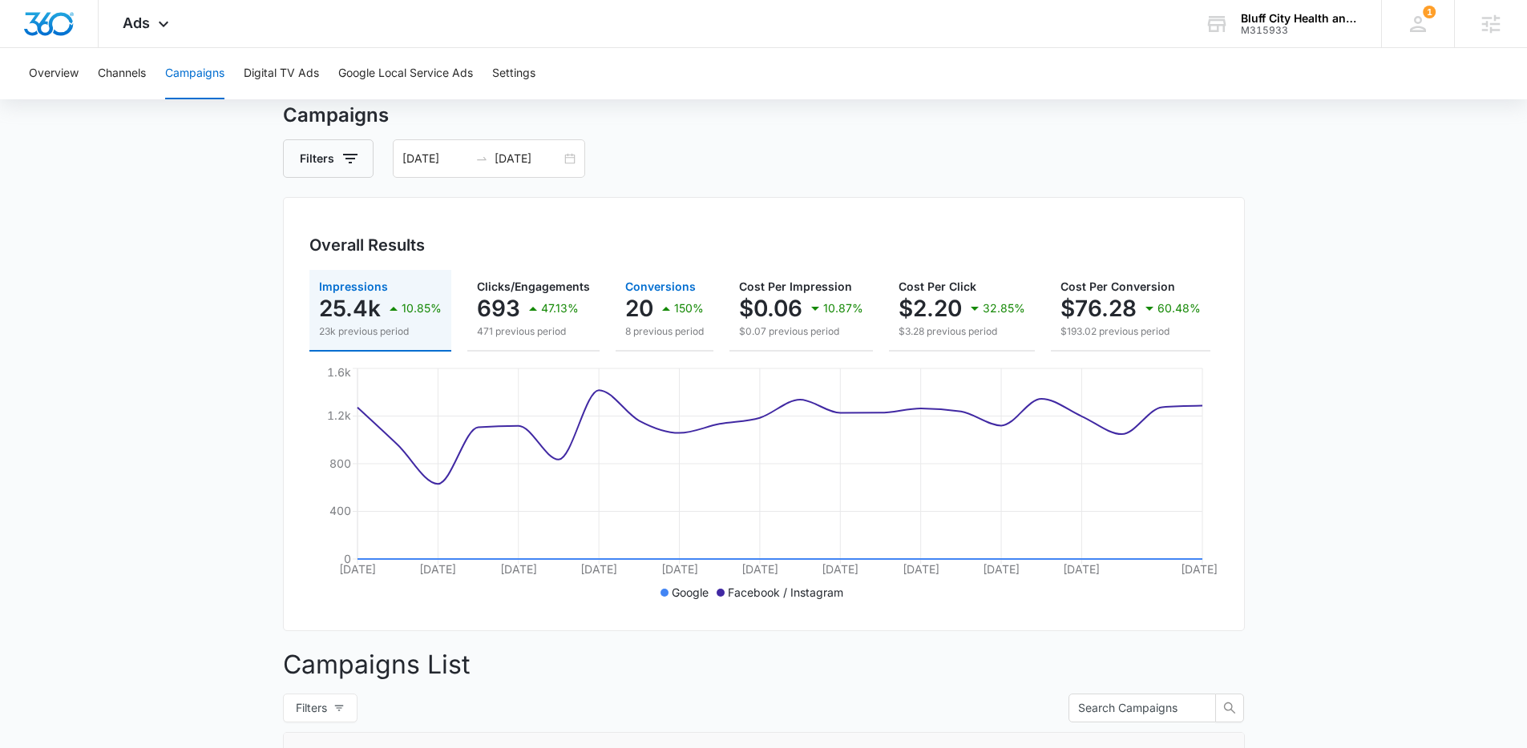
click at [668, 312] on icon "button" at bounding box center [665, 308] width 19 height 19
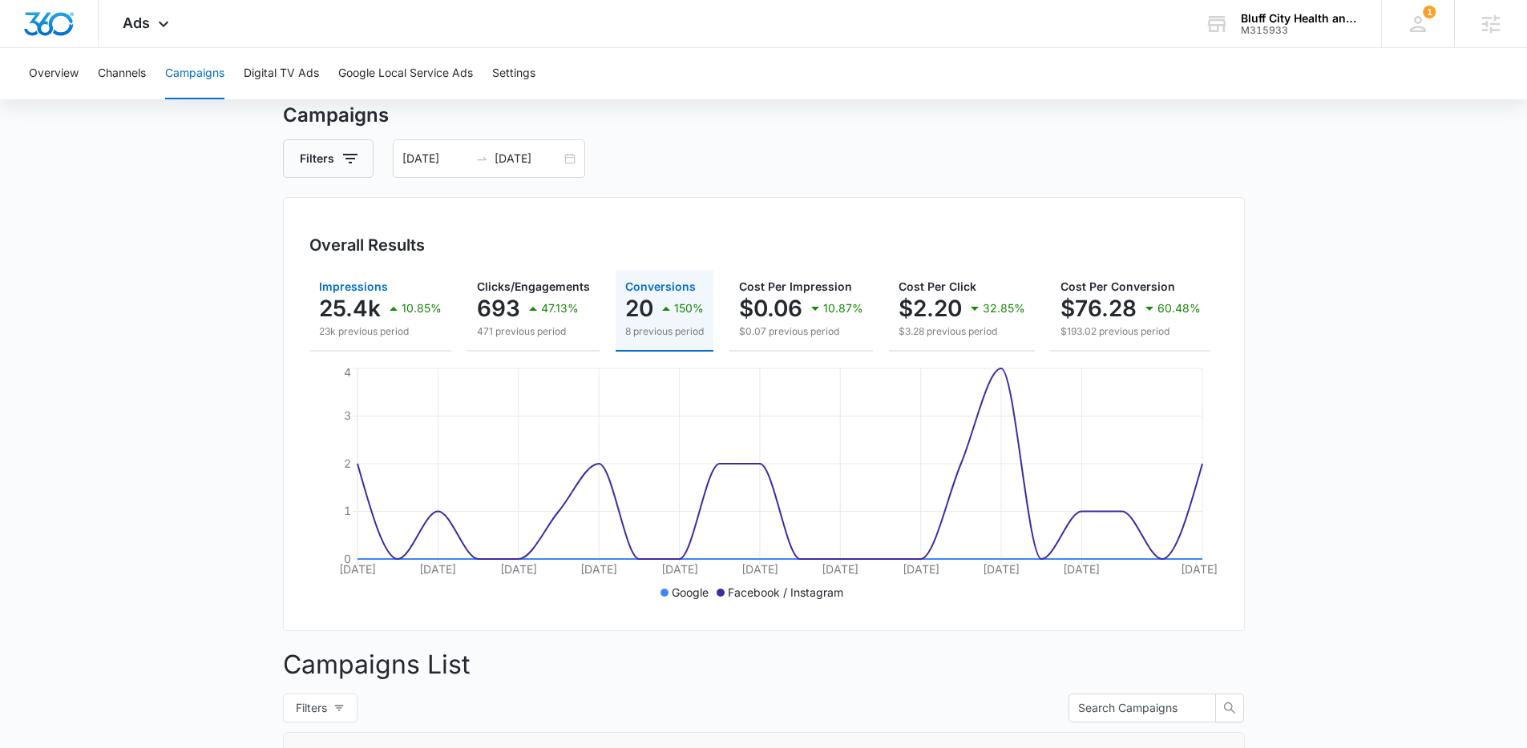
click at [378, 340] on button "Impressions 25.4k 10.85% 23k previous period" at bounding box center [380, 311] width 142 height 82
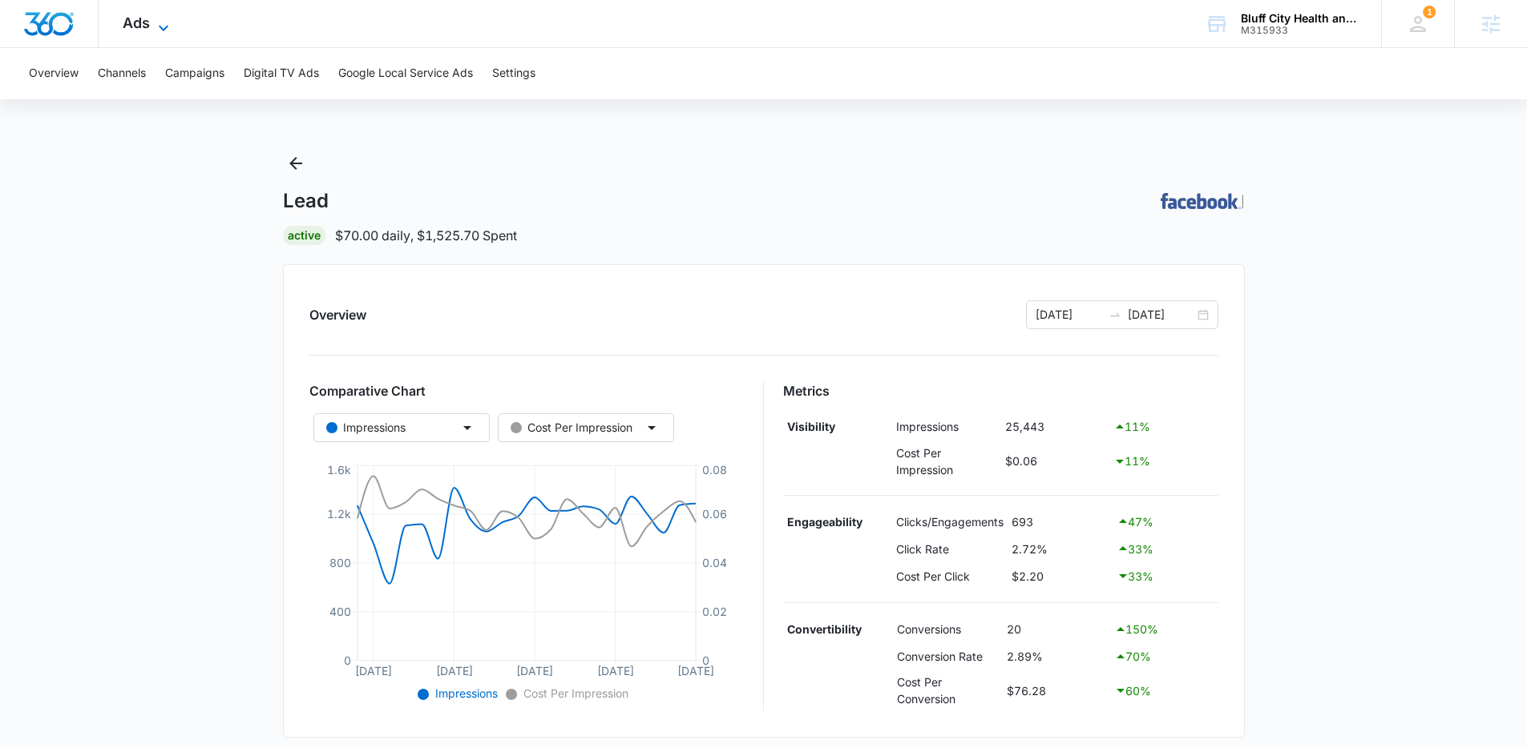
click at [163, 13] on div "Ads Apps Reputation Websites Forms CRM Email Social POS Content Ads Intelligenc…" at bounding box center [148, 23] width 99 height 47
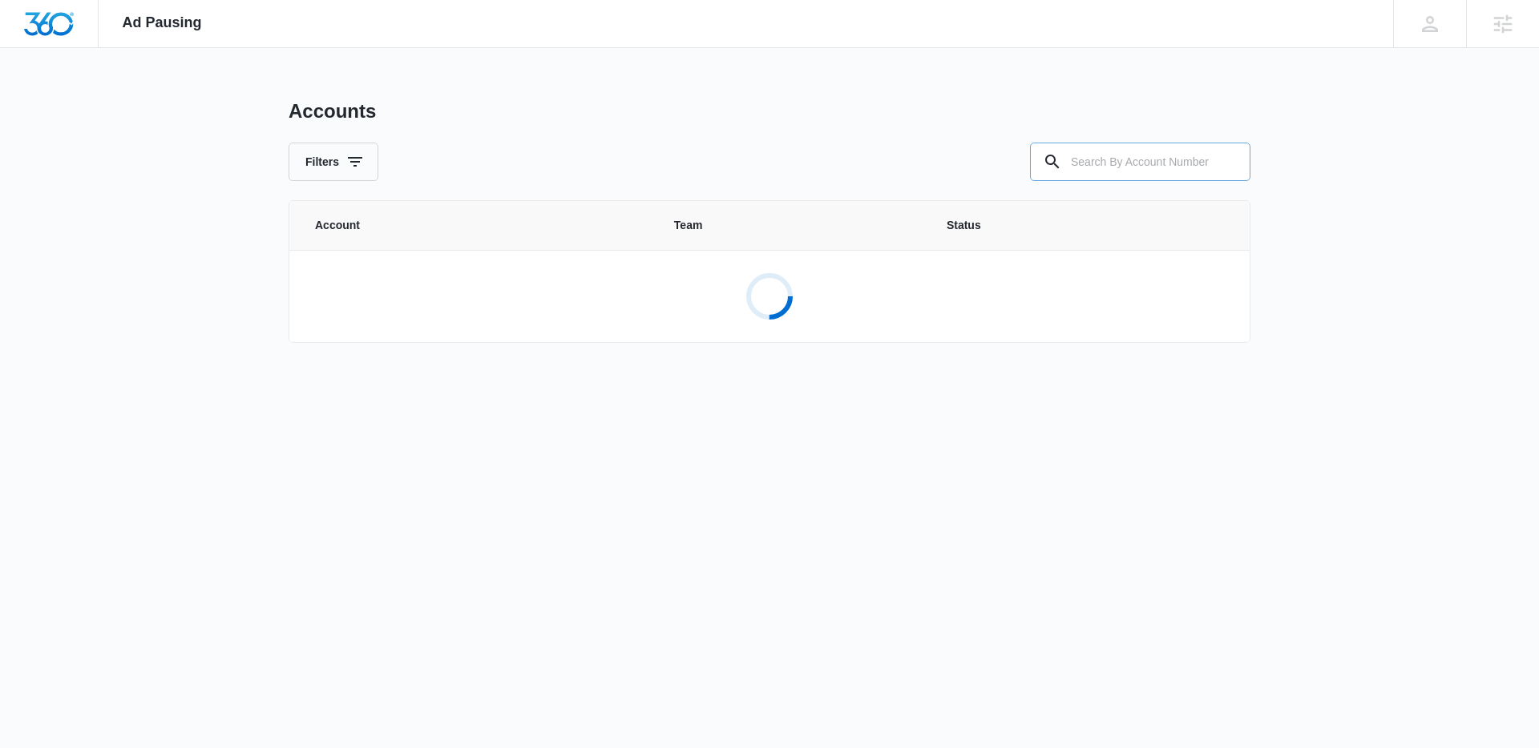
click at [1090, 173] on input "text" at bounding box center [1140, 162] width 220 height 38
paste input "M315933"
type input "M315933"
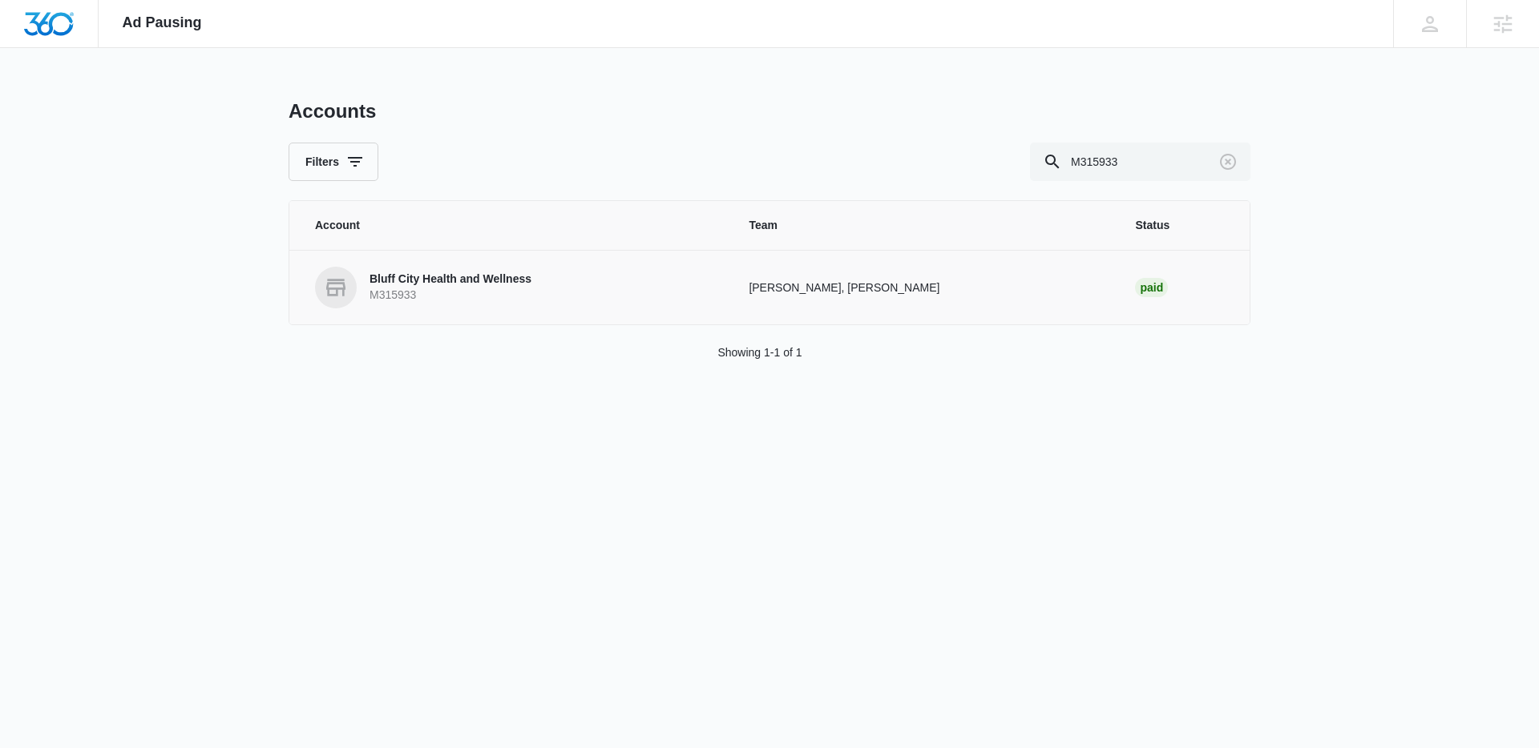
click at [486, 282] on p "Bluff City Health and Wellness" at bounding box center [450, 280] width 162 height 16
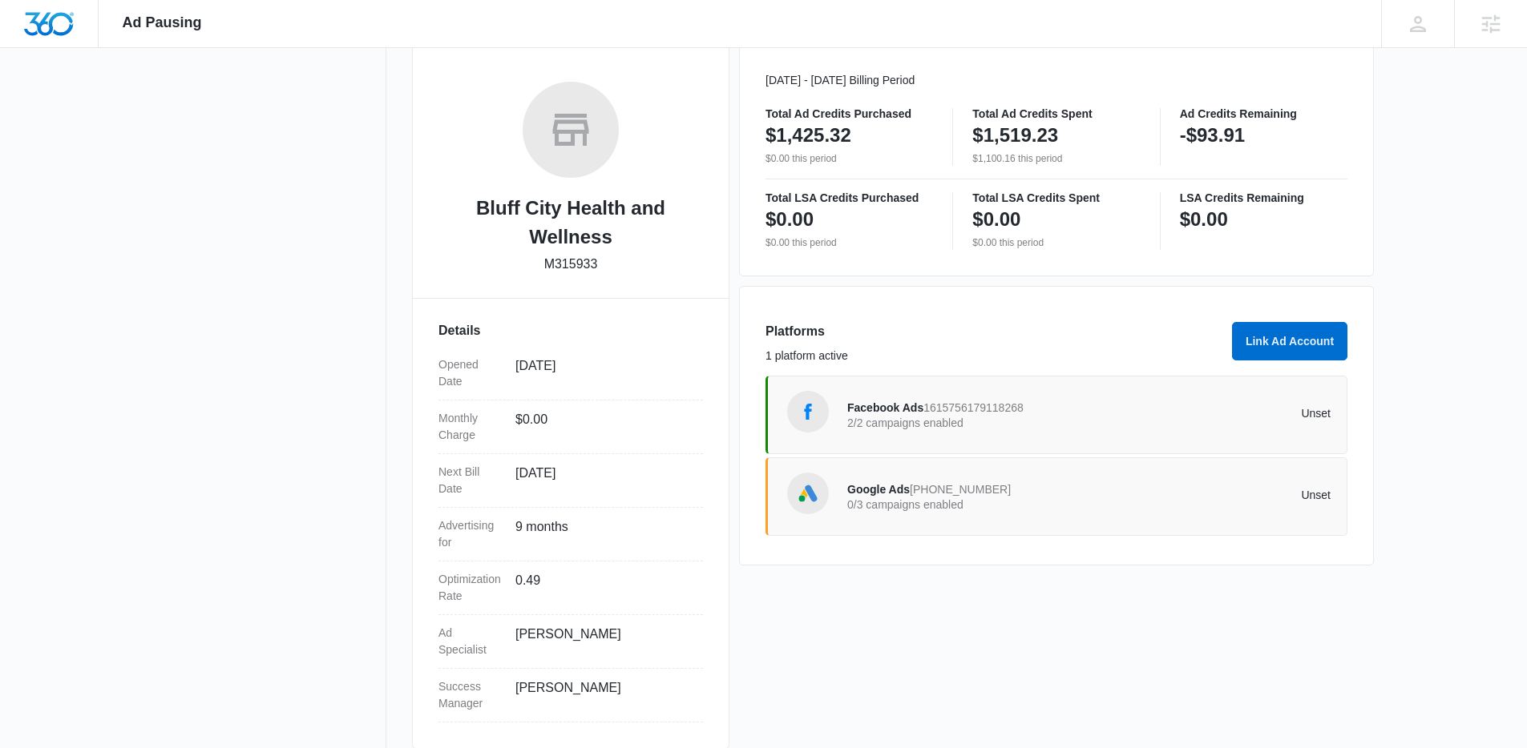
scroll to position [245, 0]
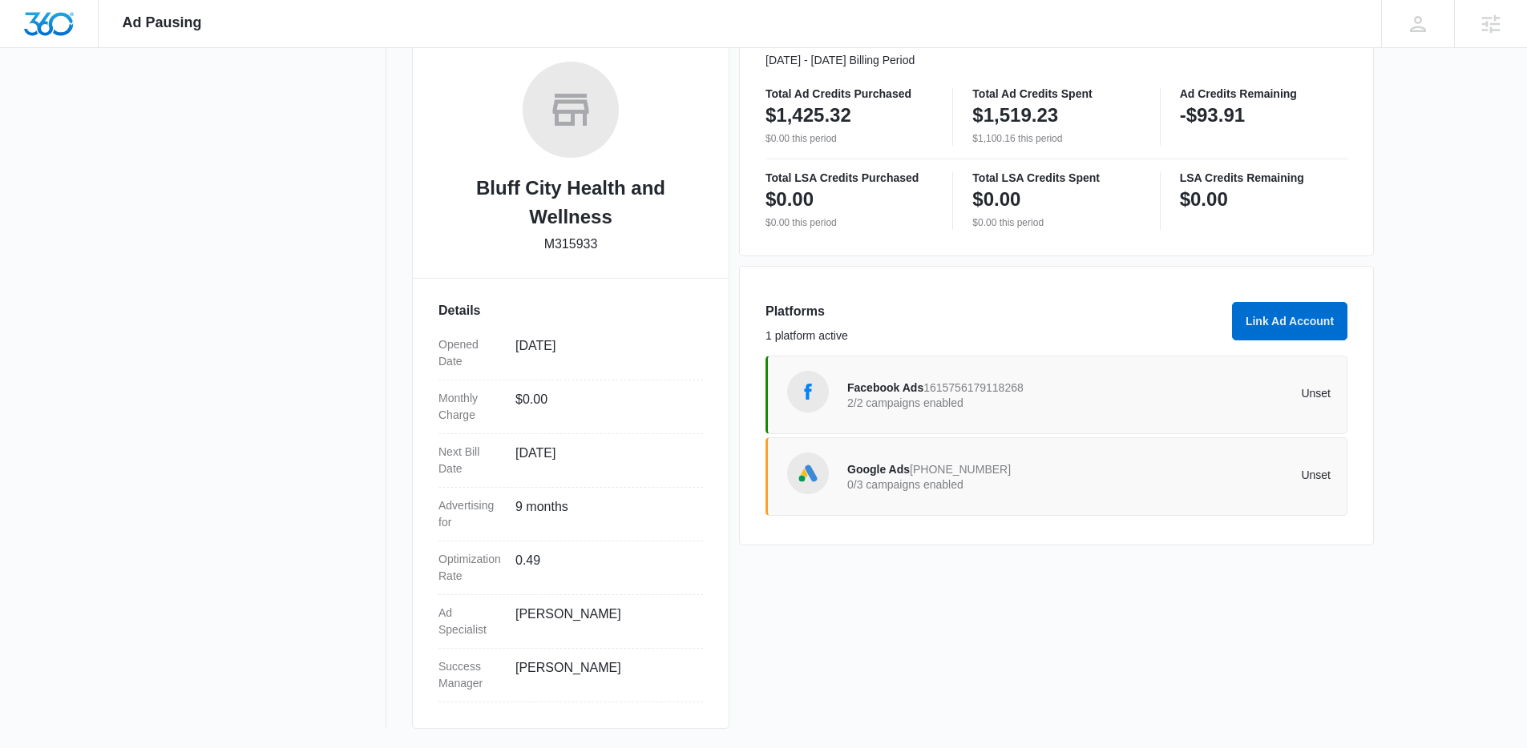
click at [890, 389] on span "Facebook Ads" at bounding box center [885, 387] width 76 height 13
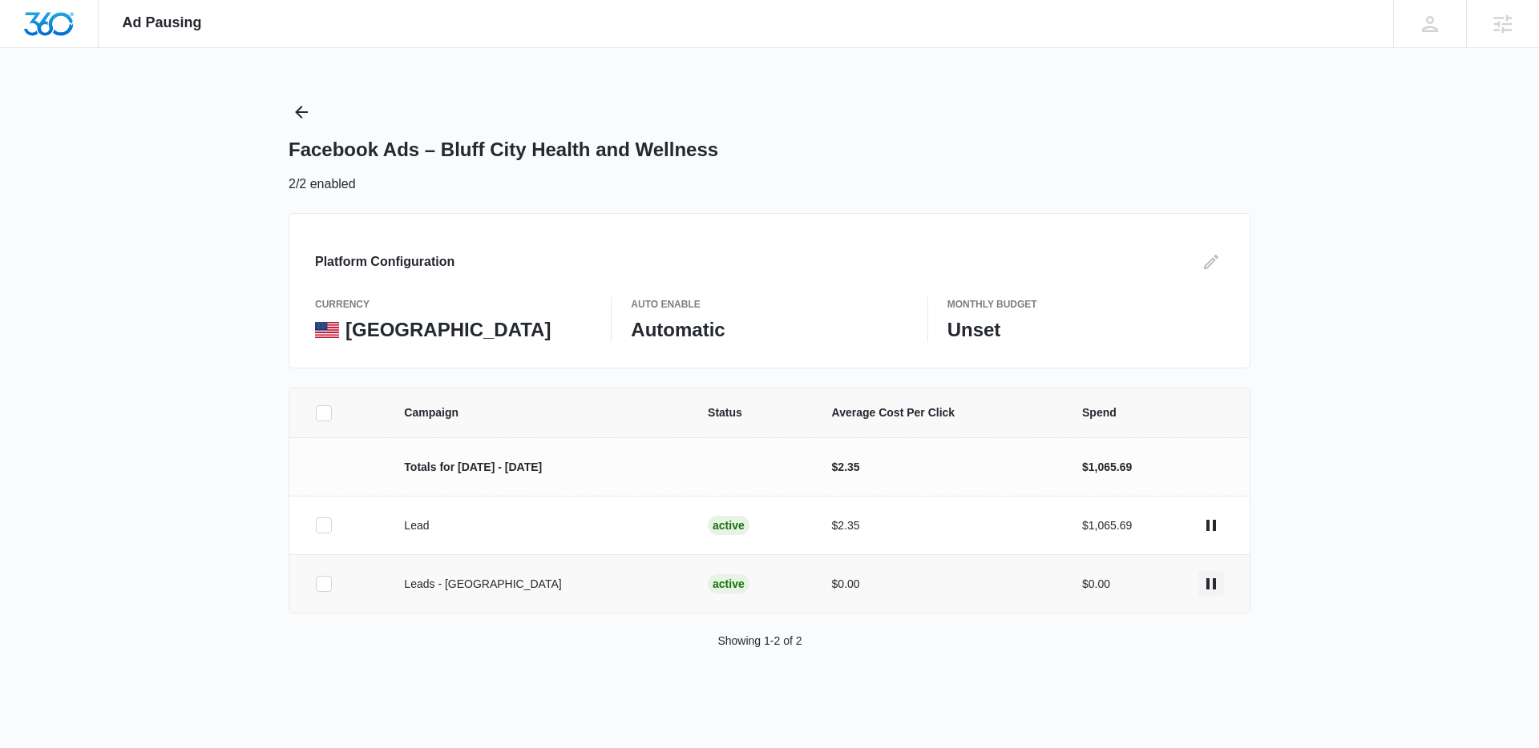
click at [1207, 587] on icon "actions.pause" at bounding box center [1211, 584] width 10 height 11
click at [1211, 590] on icon "actions.pause" at bounding box center [1210, 584] width 19 height 19
click at [1208, 583] on icon "actions.pause" at bounding box center [1211, 584] width 10 height 11
drag, startPoint x: 448, startPoint y: 580, endPoint x: 403, endPoint y: 575, distance: 45.2
click at [403, 575] on td "Leads - [GEOGRAPHIC_DATA]" at bounding box center [537, 584] width 304 height 59
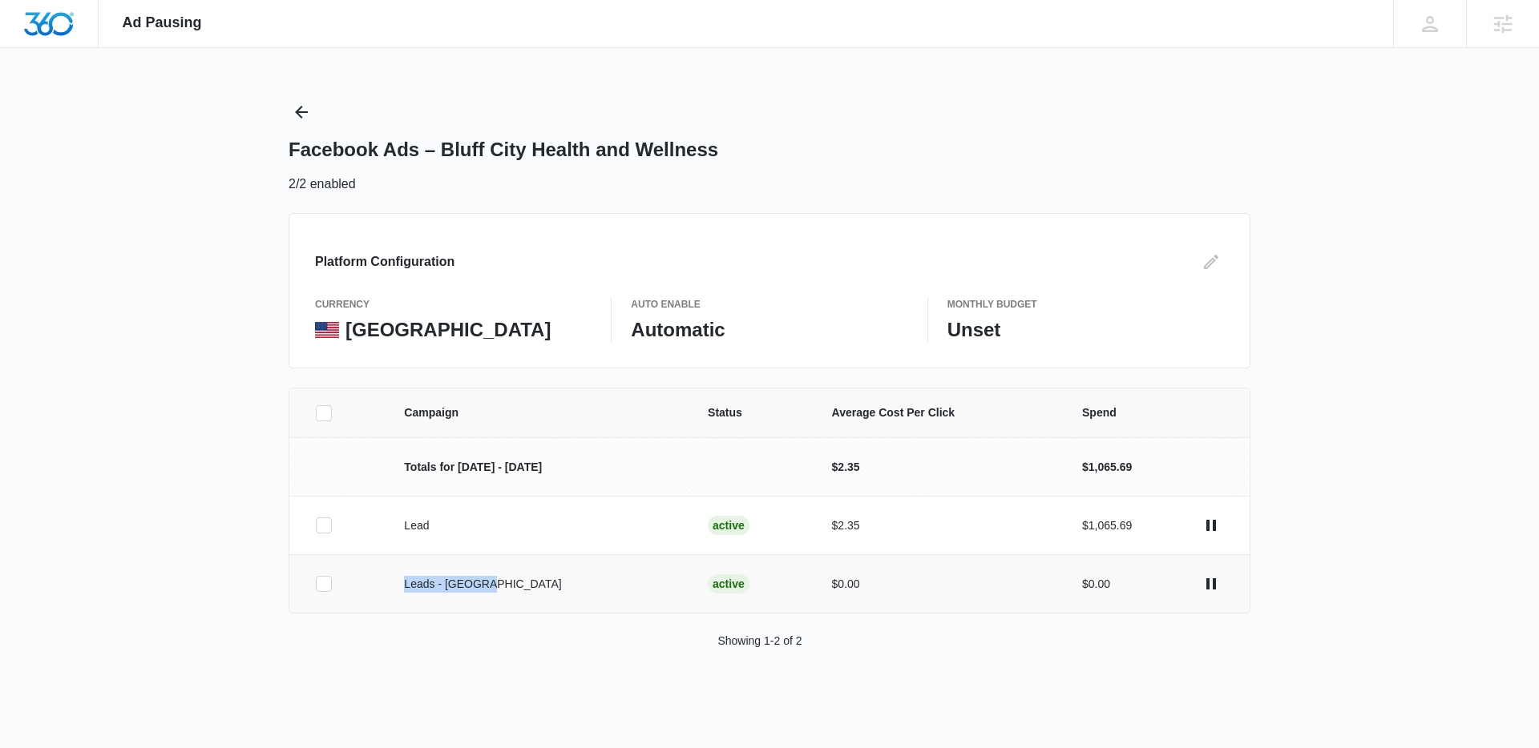
drag, startPoint x: 522, startPoint y: 583, endPoint x: 405, endPoint y: 589, distance: 117.2
click at [405, 589] on td "Leads - [GEOGRAPHIC_DATA]" at bounding box center [537, 584] width 304 height 59
copy p "Leads - [GEOGRAPHIC_DATA]"
click at [570, 622] on div "Campaign Status Average Cost Per Click Spend Totals for Sep 1 - Sep 30 $2.35 $1…" at bounding box center [769, 538] width 962 height 301
